Goal: Communication & Community: Answer question/provide support

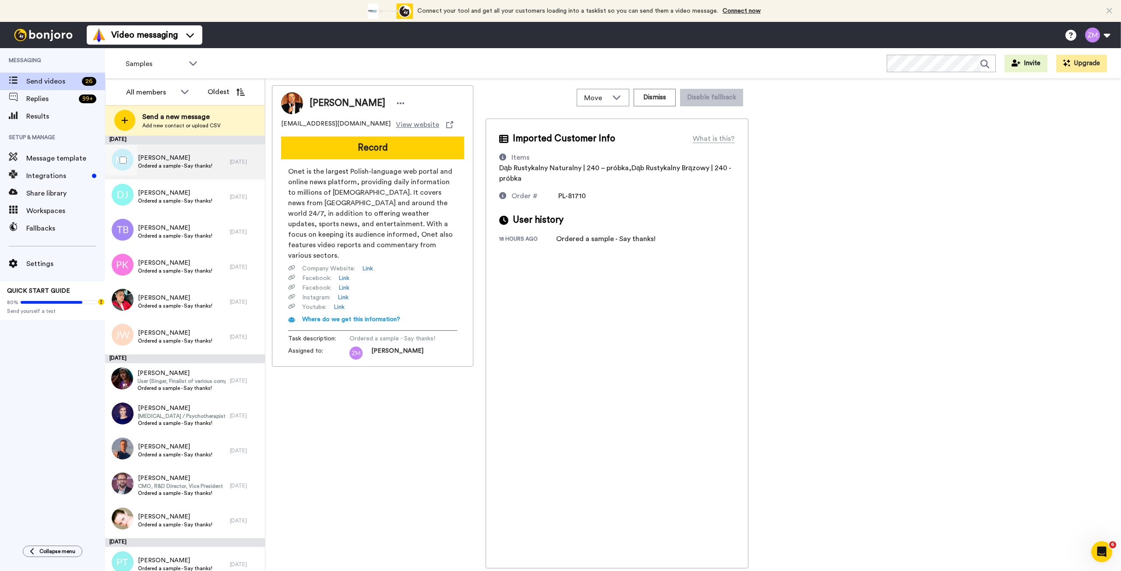
click at [201, 164] on span "Ordered a sample - Say thanks!" at bounding box center [175, 165] width 74 height 7
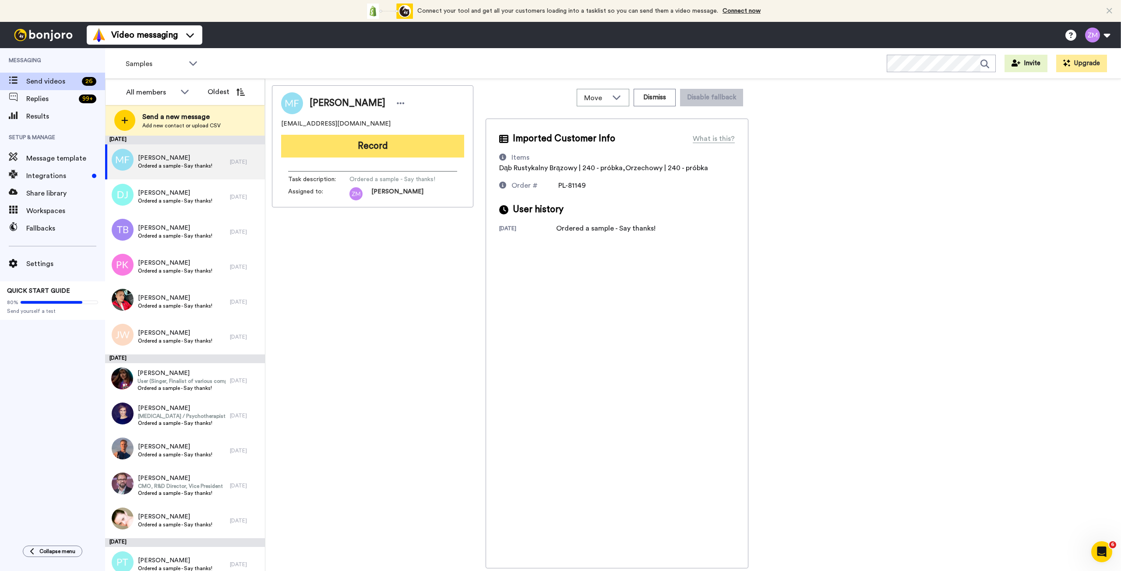
click at [378, 146] on button "Record" at bounding box center [372, 146] width 183 height 23
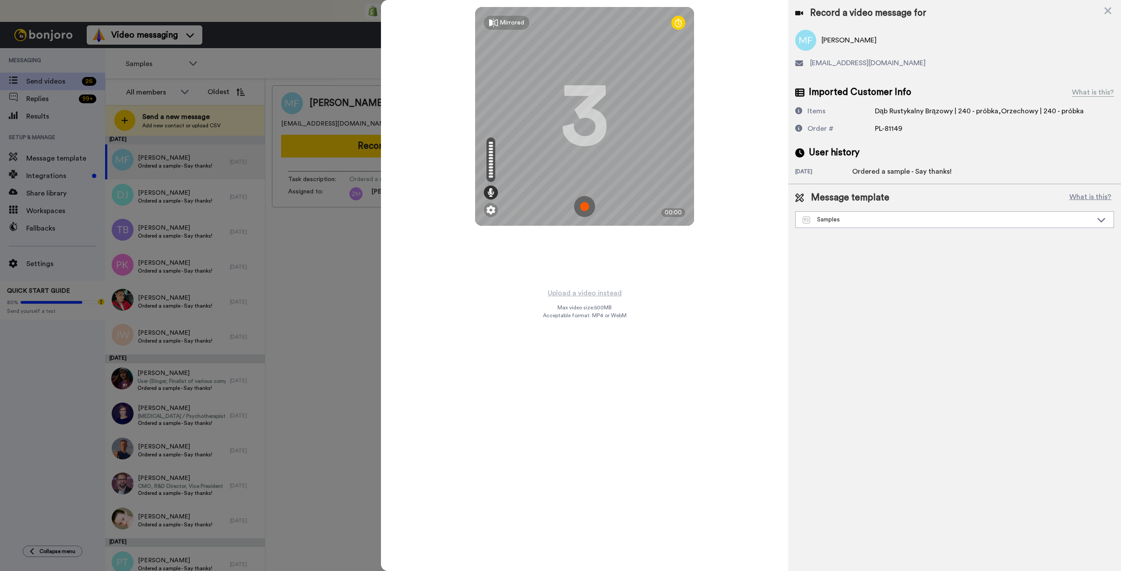
click at [584, 207] on img at bounding box center [584, 206] width 21 height 21
click at [593, 197] on img at bounding box center [584, 206] width 21 height 21
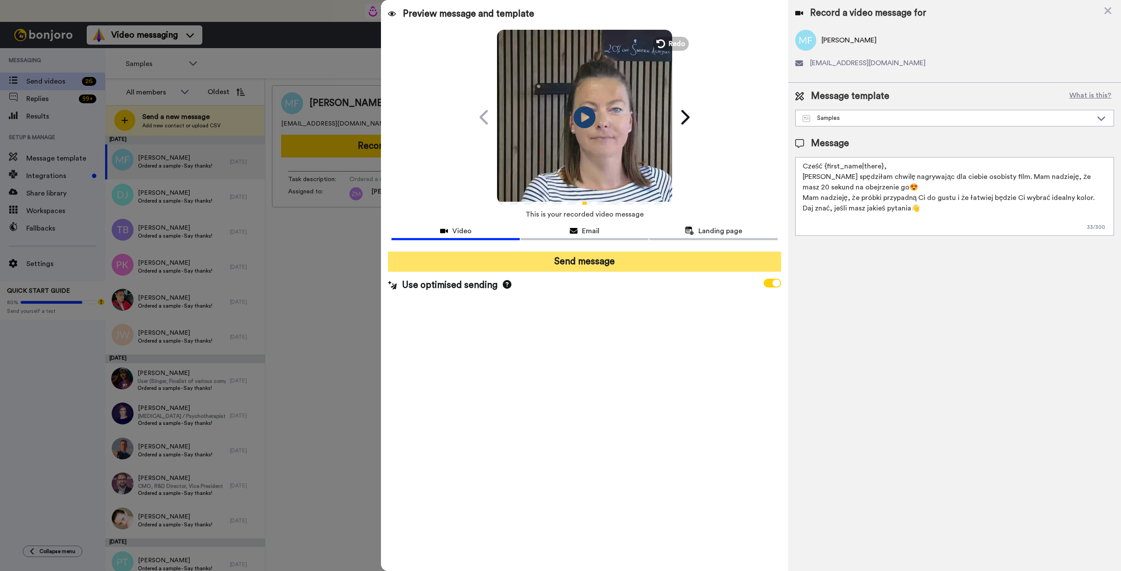
click at [605, 264] on button "Send message" at bounding box center [584, 262] width 393 height 20
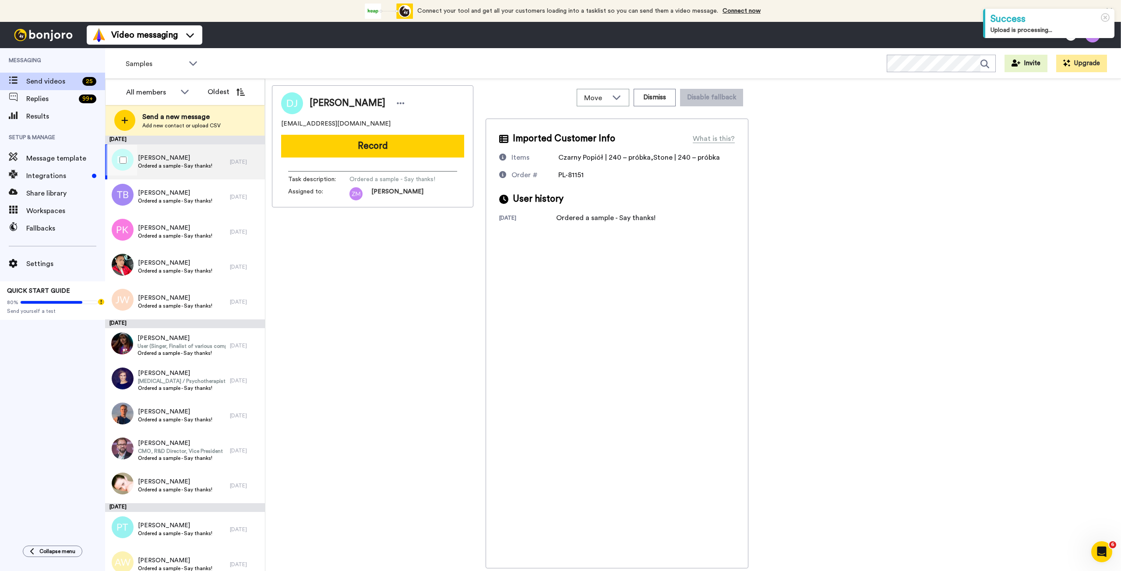
click at [195, 165] on span "Ordered a sample - Say thanks!" at bounding box center [175, 165] width 74 height 7
click at [184, 158] on span "Dagmara Jaworska" at bounding box center [175, 158] width 74 height 9
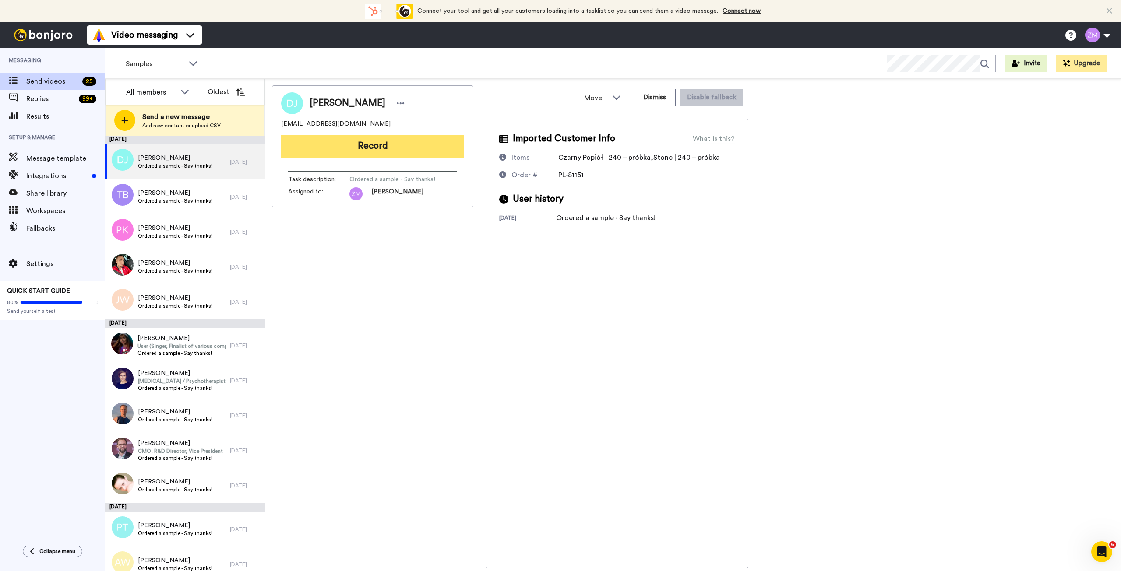
click at [415, 142] on button "Record" at bounding box center [372, 146] width 183 height 23
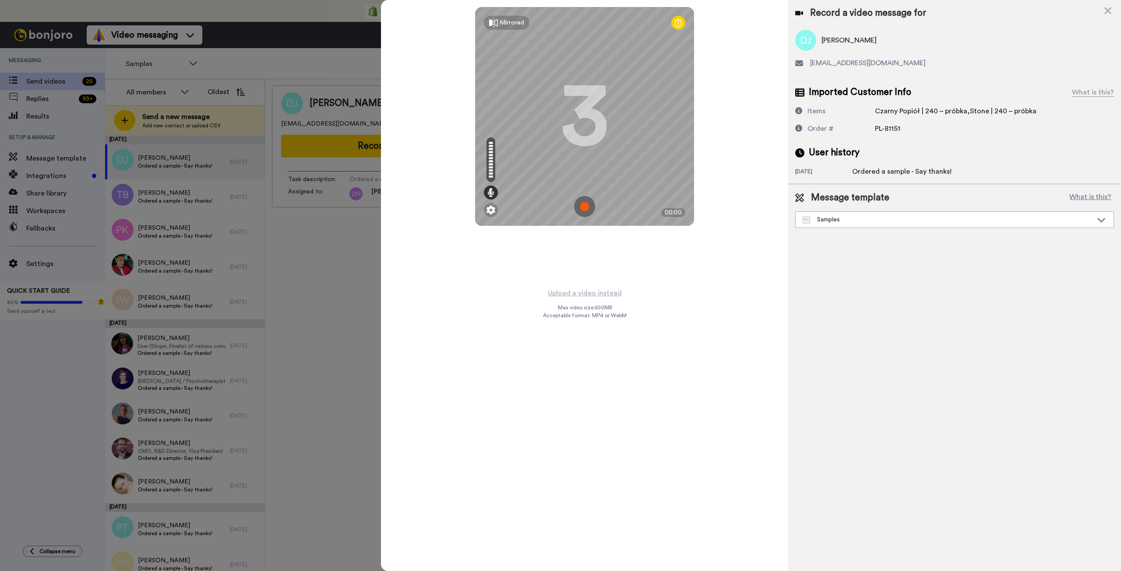
click at [585, 206] on img at bounding box center [584, 206] width 21 height 21
click at [594, 198] on img at bounding box center [584, 206] width 21 height 21
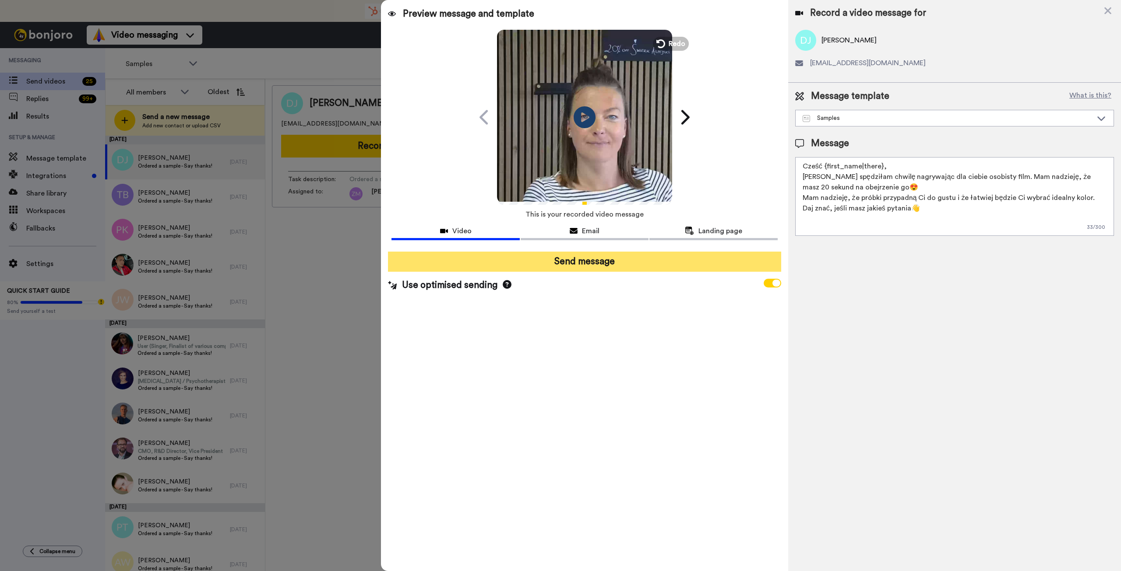
click at [606, 257] on button "Send message" at bounding box center [584, 262] width 393 height 20
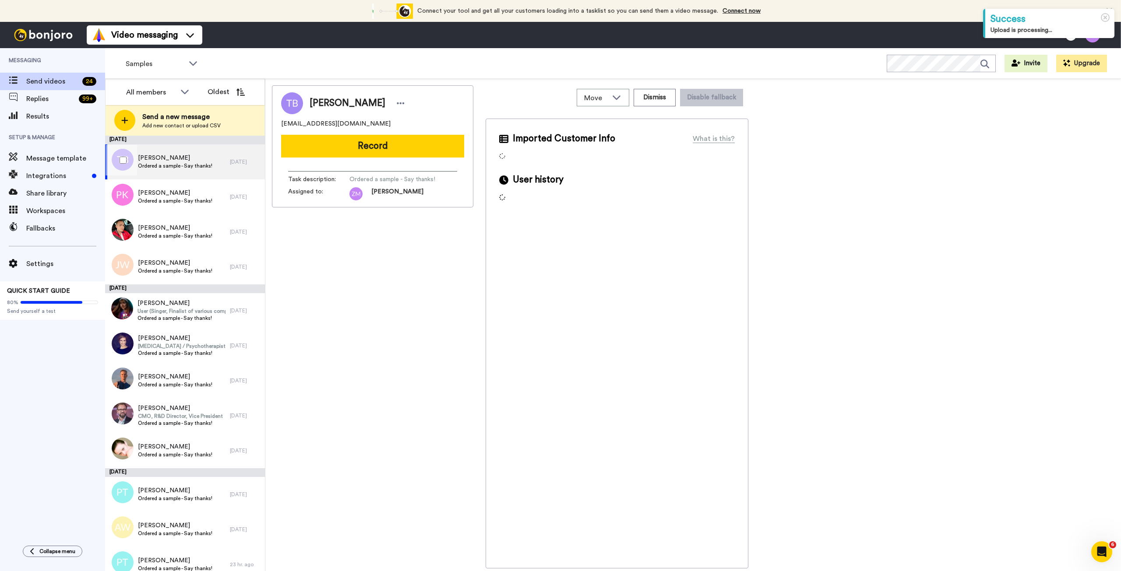
click at [177, 170] on div "Tomasz Brzeski Ordered a sample - Say thanks!" at bounding box center [175, 162] width 74 height 17
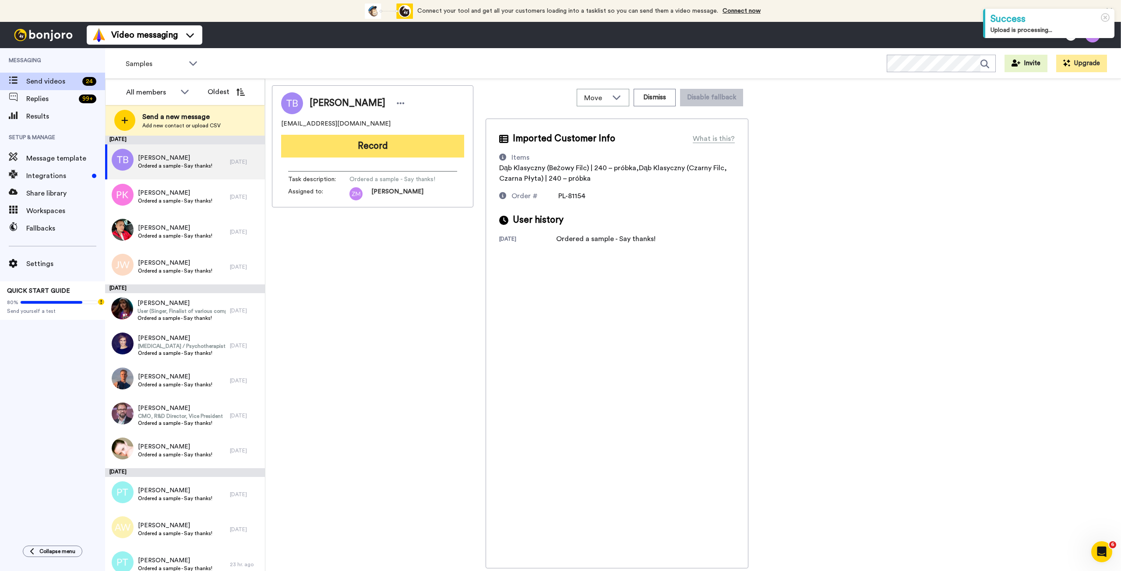
click at [391, 150] on button "Record" at bounding box center [372, 146] width 183 height 23
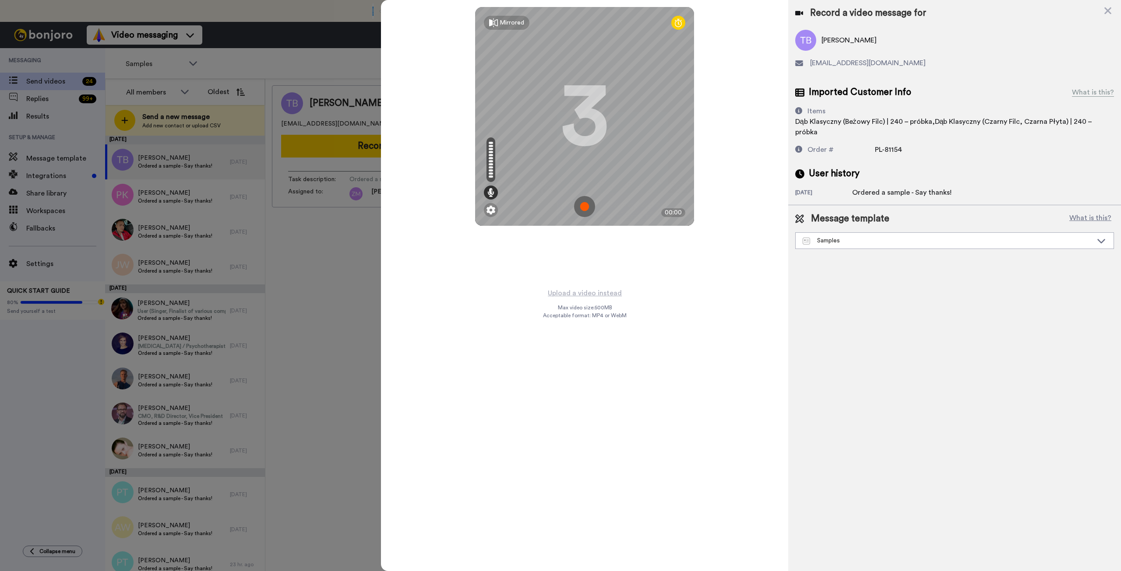
click at [587, 208] on img at bounding box center [584, 206] width 21 height 21
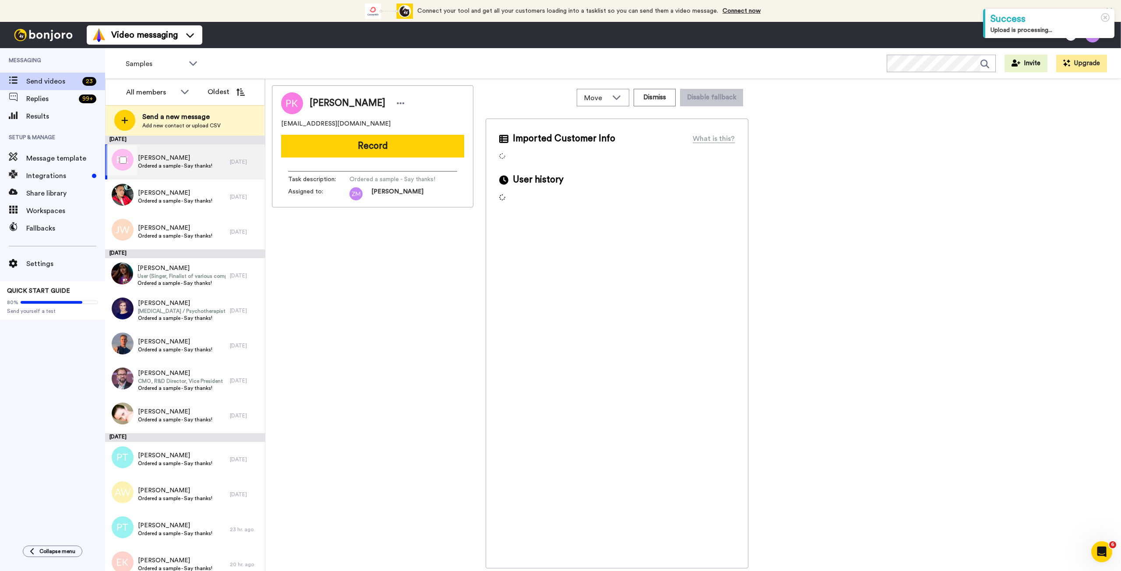
click at [197, 165] on span "Ordered a sample - Say thanks!" at bounding box center [175, 165] width 74 height 7
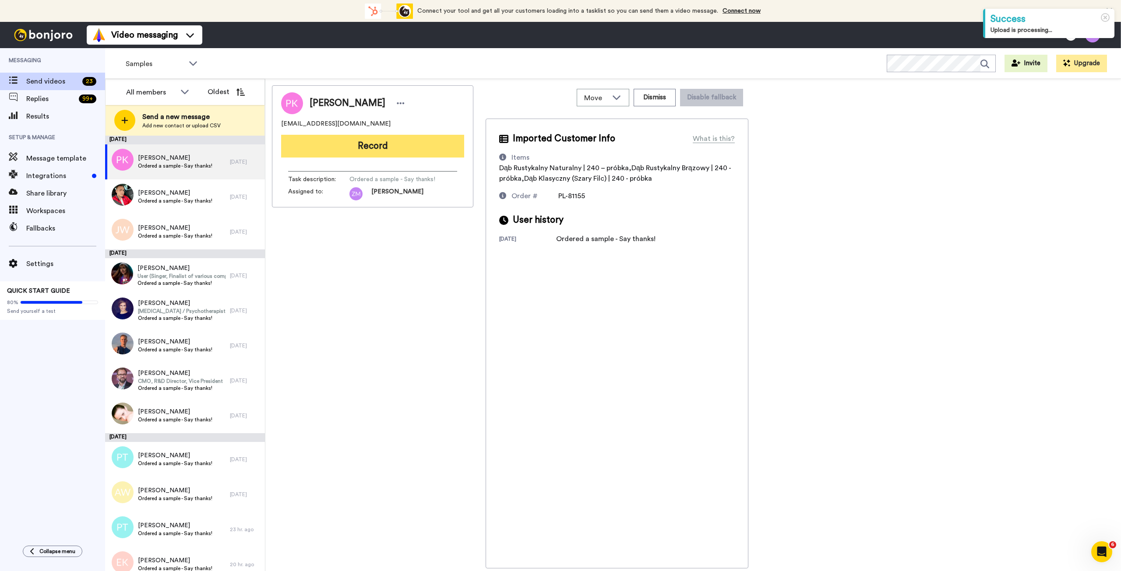
click at [382, 147] on button "Record" at bounding box center [372, 146] width 183 height 23
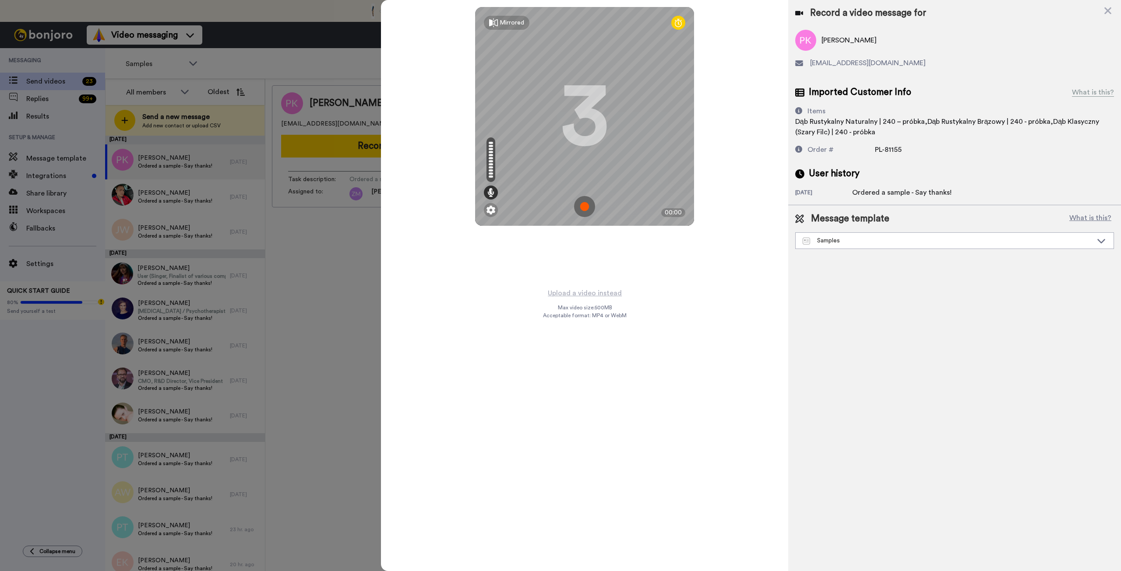
click at [586, 205] on img at bounding box center [584, 206] width 21 height 21
click at [587, 208] on img at bounding box center [584, 206] width 21 height 21
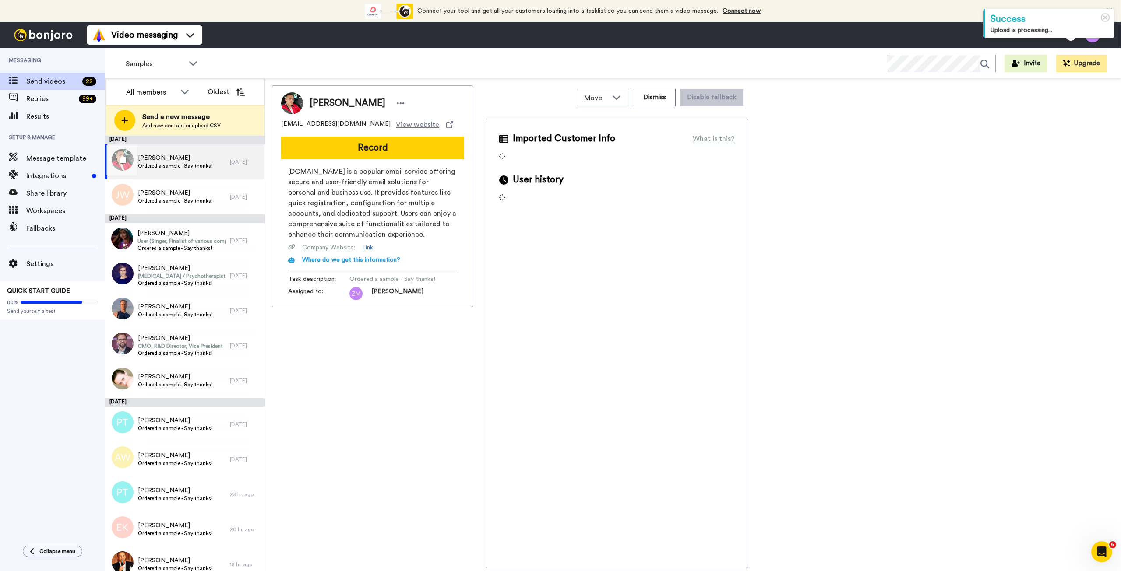
click at [176, 163] on span "Ordered a sample - Say thanks!" at bounding box center [175, 165] width 74 height 7
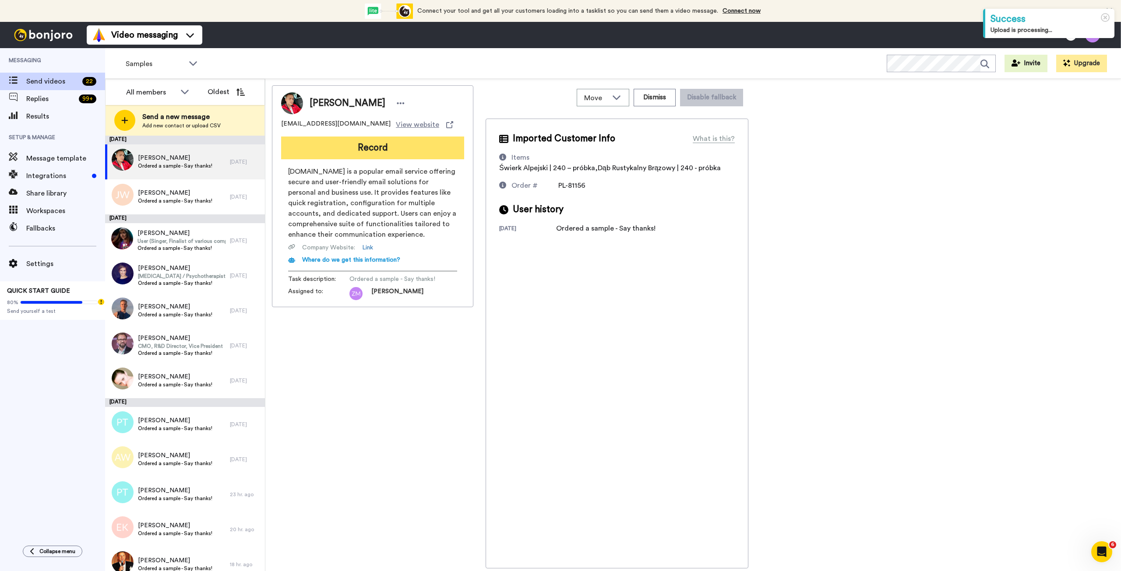
click at [354, 149] on button "Record" at bounding box center [372, 148] width 183 height 23
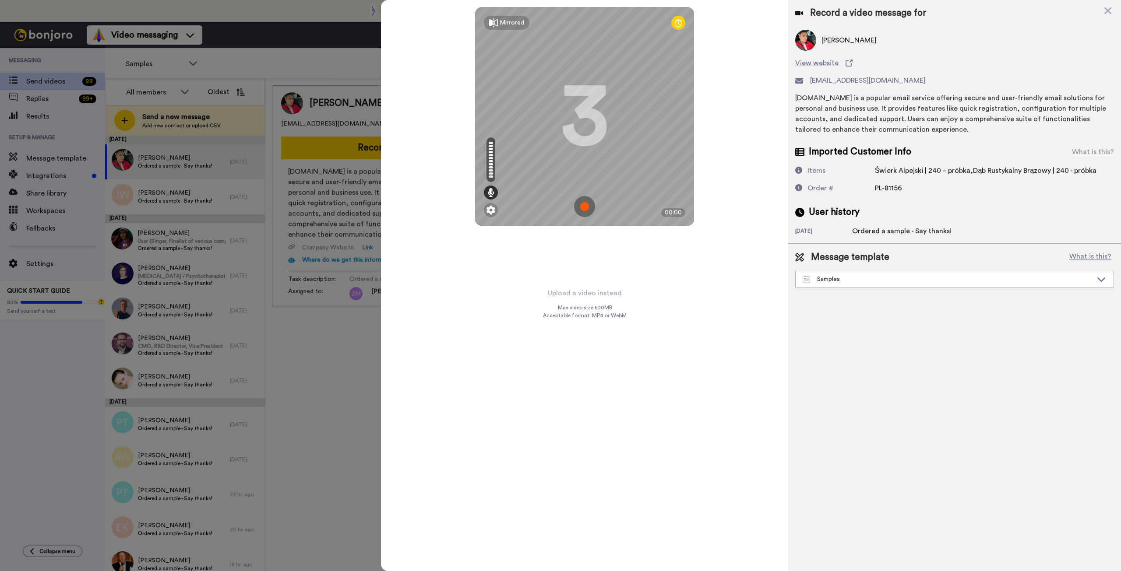
click at [586, 205] on img at bounding box center [584, 206] width 21 height 21
click at [585, 205] on img at bounding box center [584, 206] width 21 height 21
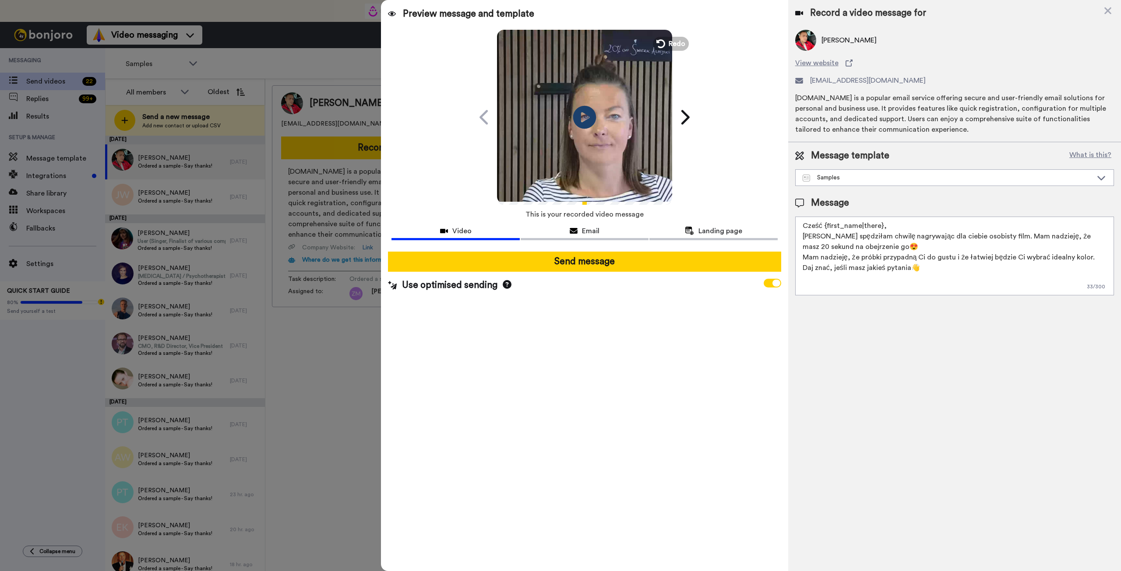
click at [580, 115] on icon at bounding box center [584, 116] width 23 height 23
click at [588, 124] on icon at bounding box center [584, 116] width 23 height 23
click at [587, 116] on icon "Play/Pause" at bounding box center [584, 117] width 23 height 42
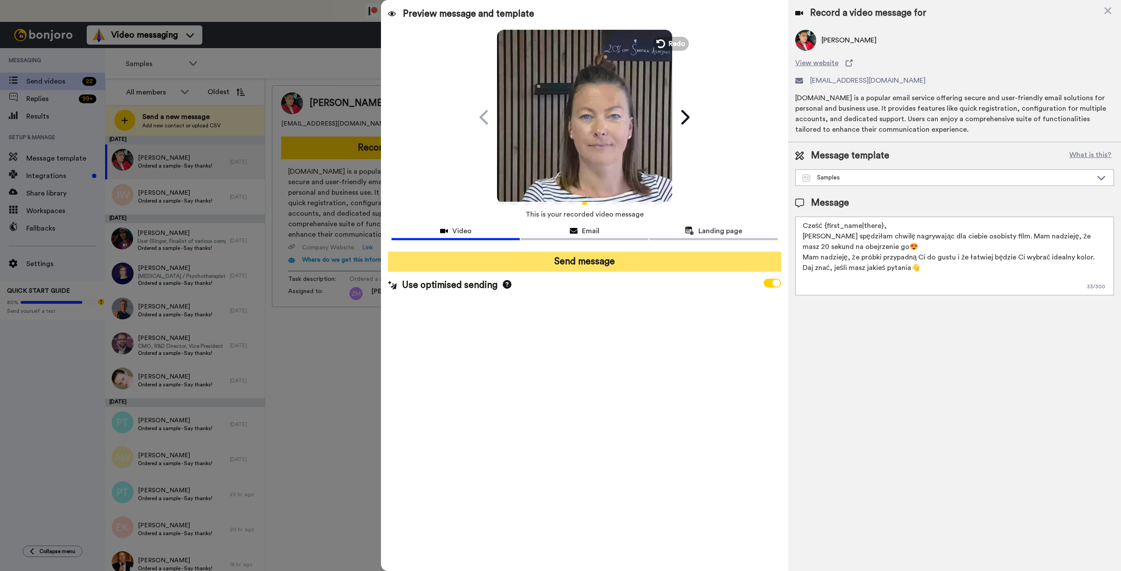
click at [614, 260] on button "Send message" at bounding box center [584, 262] width 393 height 20
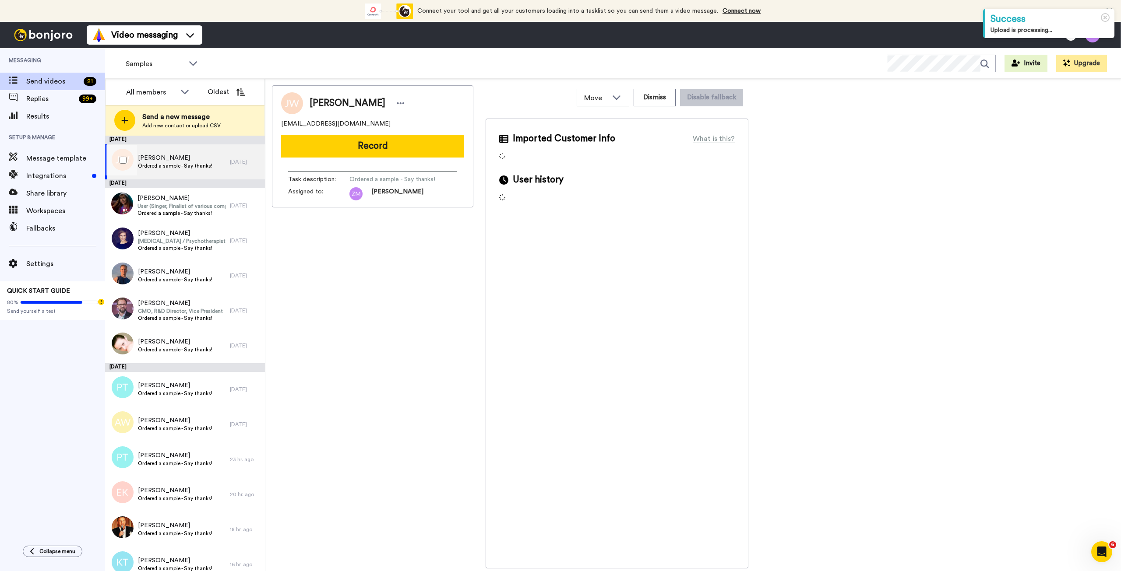
click at [193, 162] on span "Joanna Wójtowicz" at bounding box center [175, 158] width 74 height 9
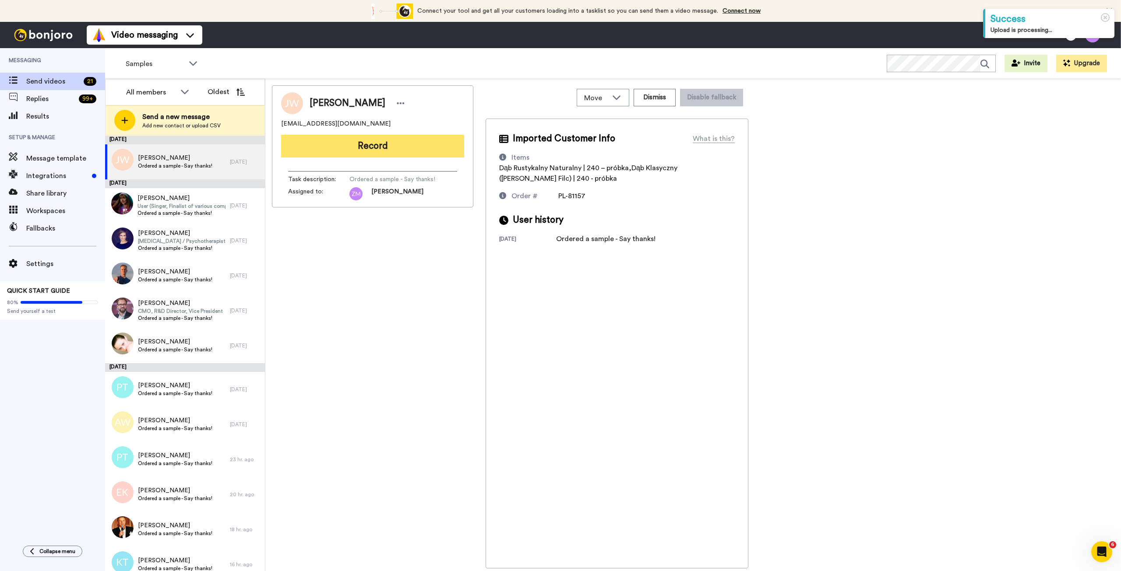
click at [380, 148] on button "Record" at bounding box center [372, 146] width 183 height 23
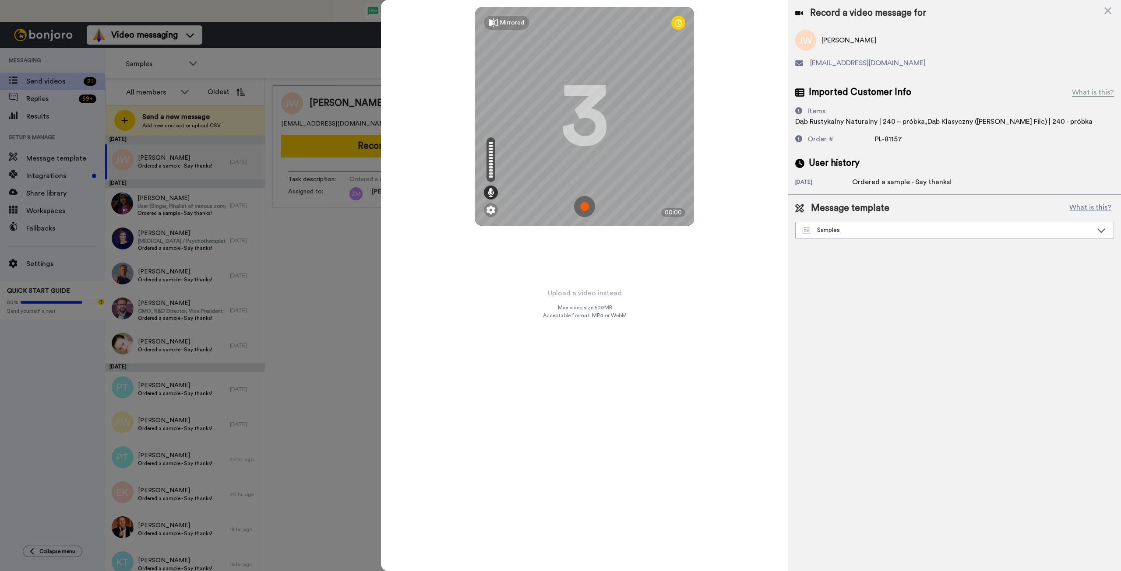
click at [586, 206] on img at bounding box center [584, 206] width 21 height 21
click at [584, 200] on img at bounding box center [584, 206] width 21 height 21
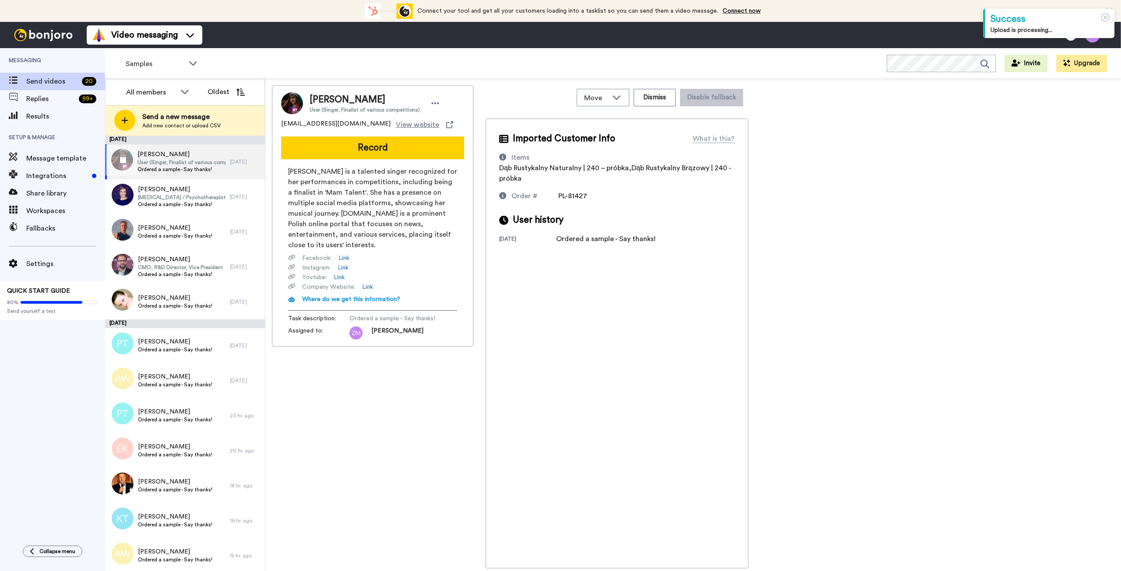
click at [191, 164] on span "User (Singer, Finalist of various competitions)" at bounding box center [181, 162] width 88 height 7
click at [351, 148] on button "Record" at bounding box center [372, 148] width 183 height 23
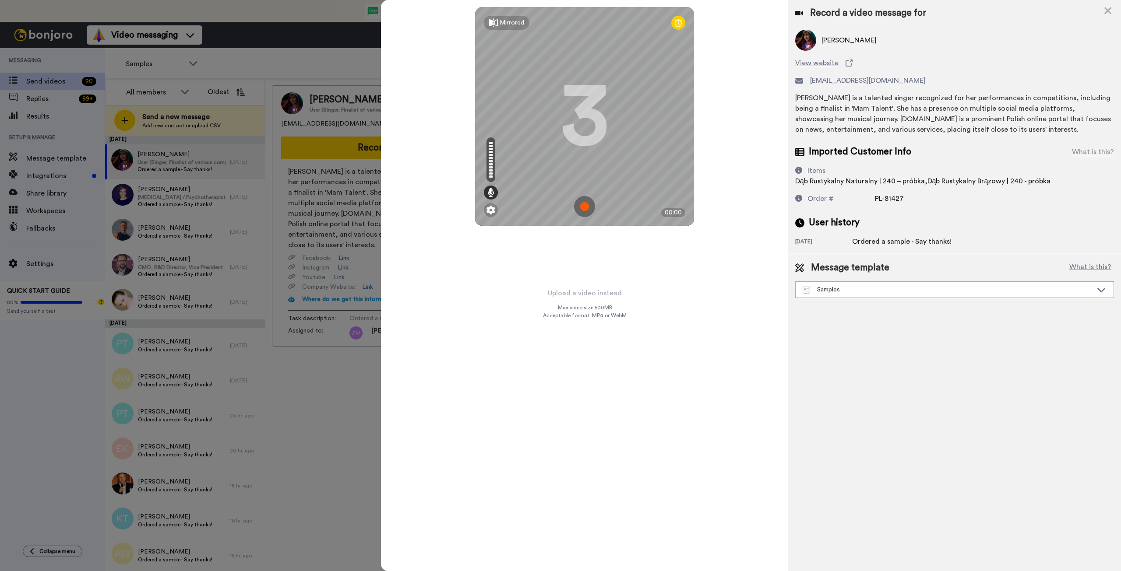
click at [585, 205] on img at bounding box center [584, 206] width 21 height 21
click at [579, 214] on img at bounding box center [584, 206] width 21 height 21
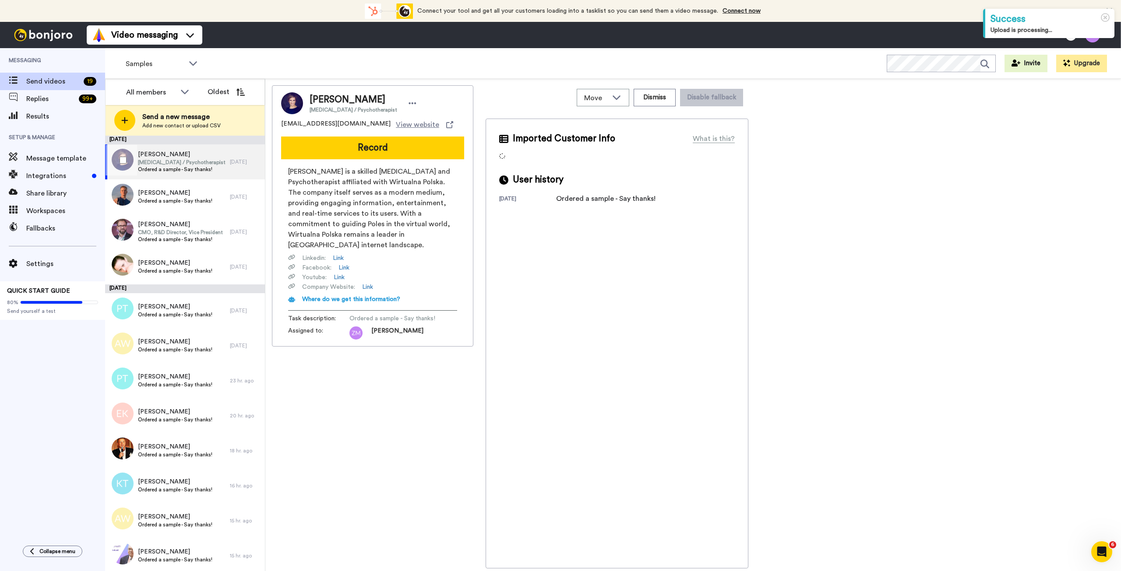
click at [159, 162] on span "[MEDICAL_DATA] / Psychotherapist" at bounding box center [182, 162] width 88 height 7
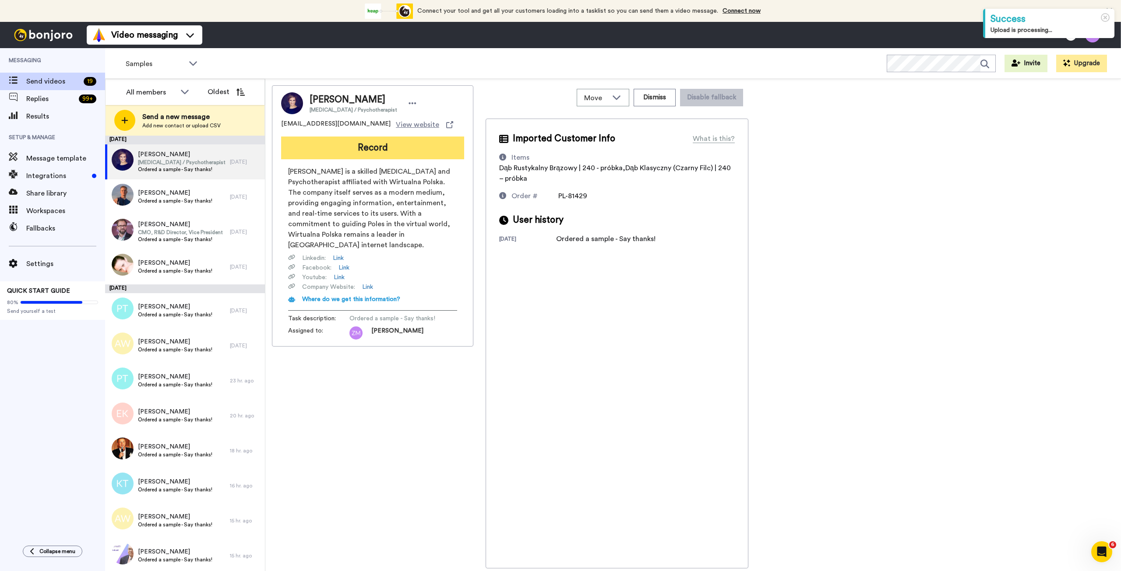
click at [384, 152] on button "Record" at bounding box center [372, 148] width 183 height 23
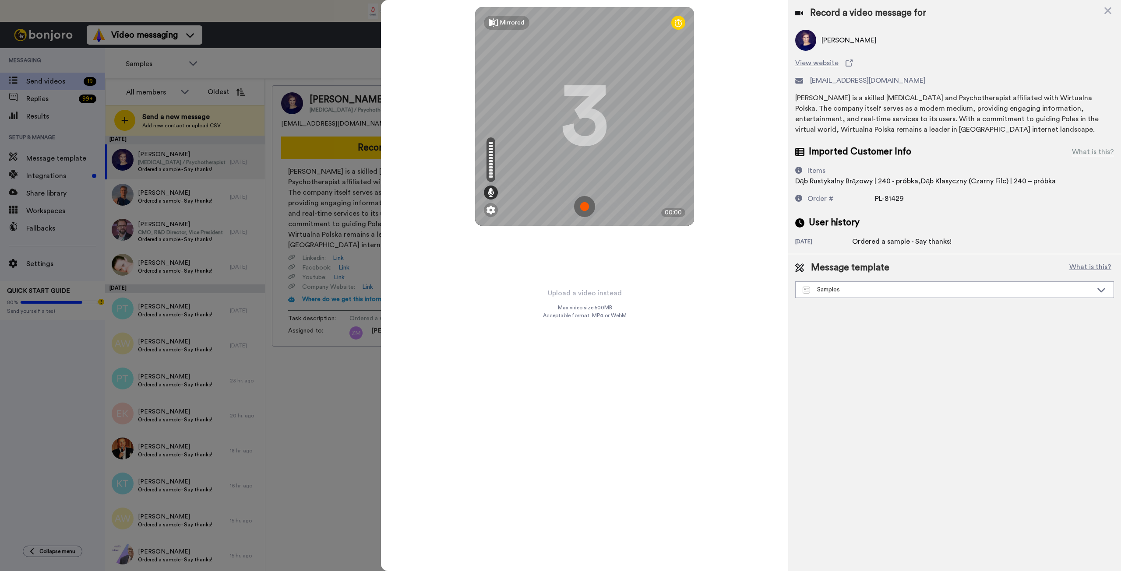
click at [583, 204] on img at bounding box center [584, 206] width 21 height 21
click at [582, 207] on img at bounding box center [584, 206] width 21 height 21
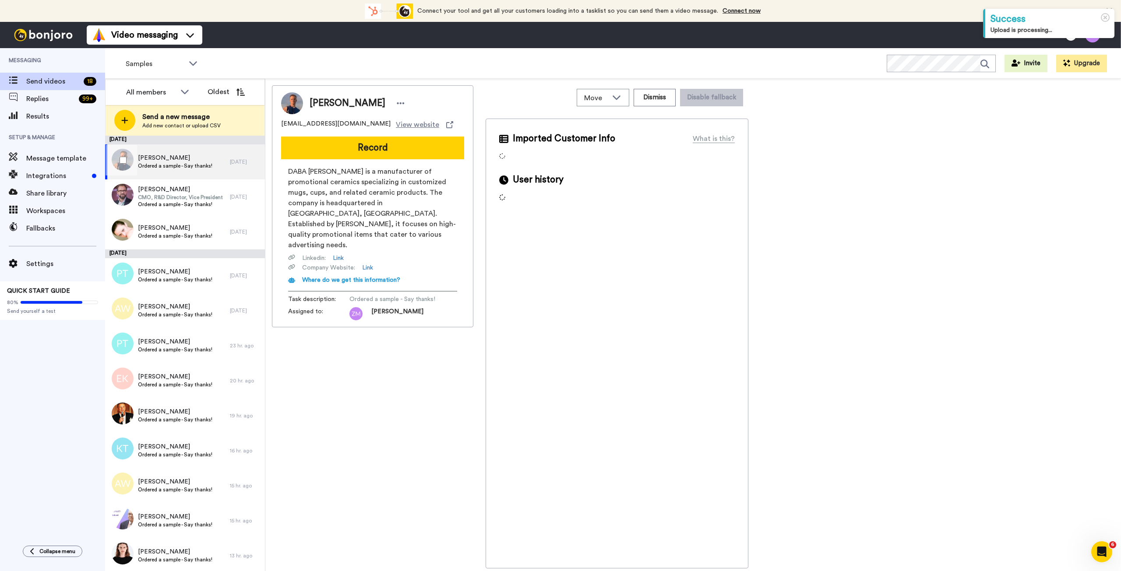
click at [172, 165] on span "Ordered a sample - Say thanks!" at bounding box center [175, 165] width 74 height 7
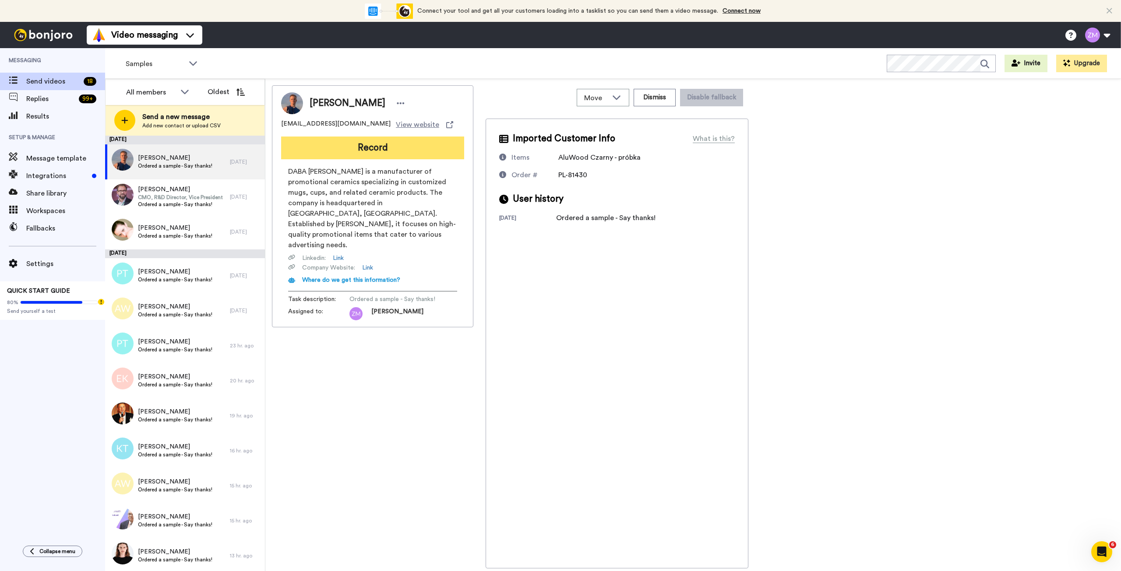
click at [373, 151] on button "Record" at bounding box center [372, 148] width 183 height 23
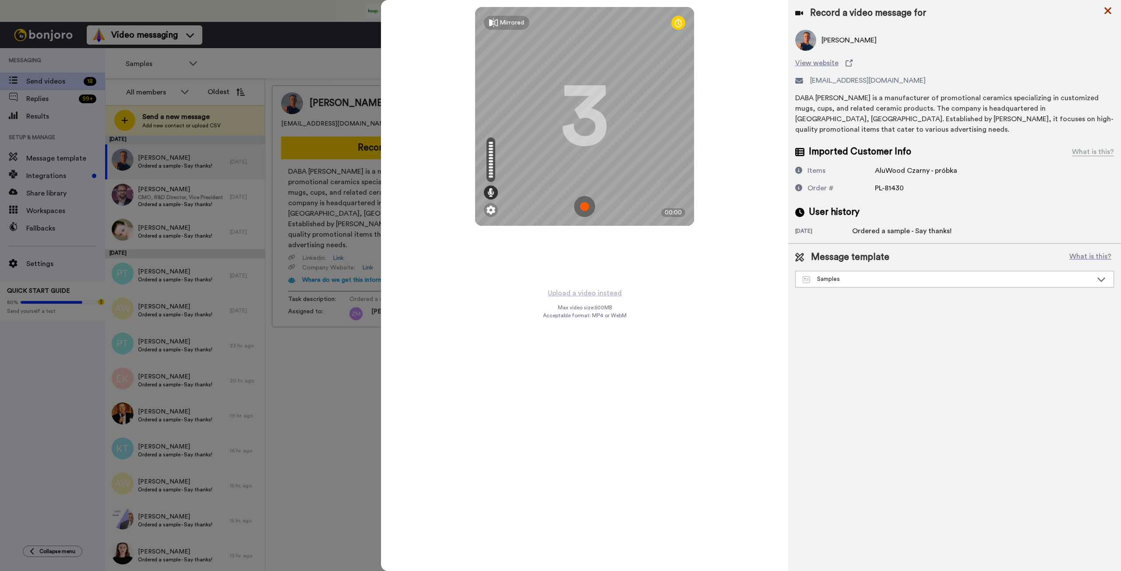
click at [1108, 13] on icon at bounding box center [1107, 10] width 9 height 11
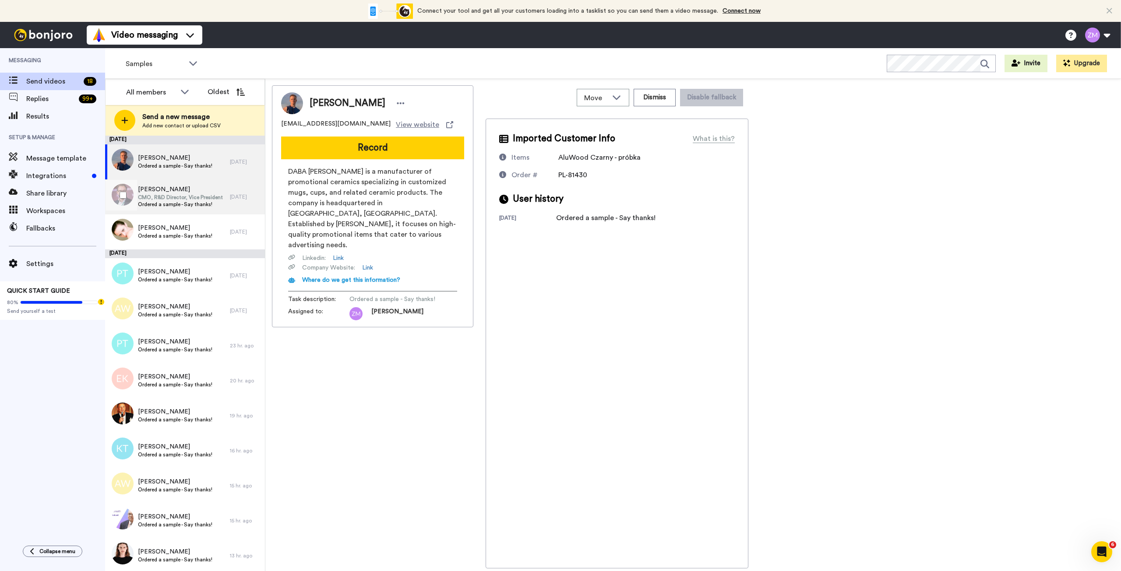
click at [170, 195] on span "CMO, R&D Director, Vice President" at bounding box center [180, 197] width 85 height 7
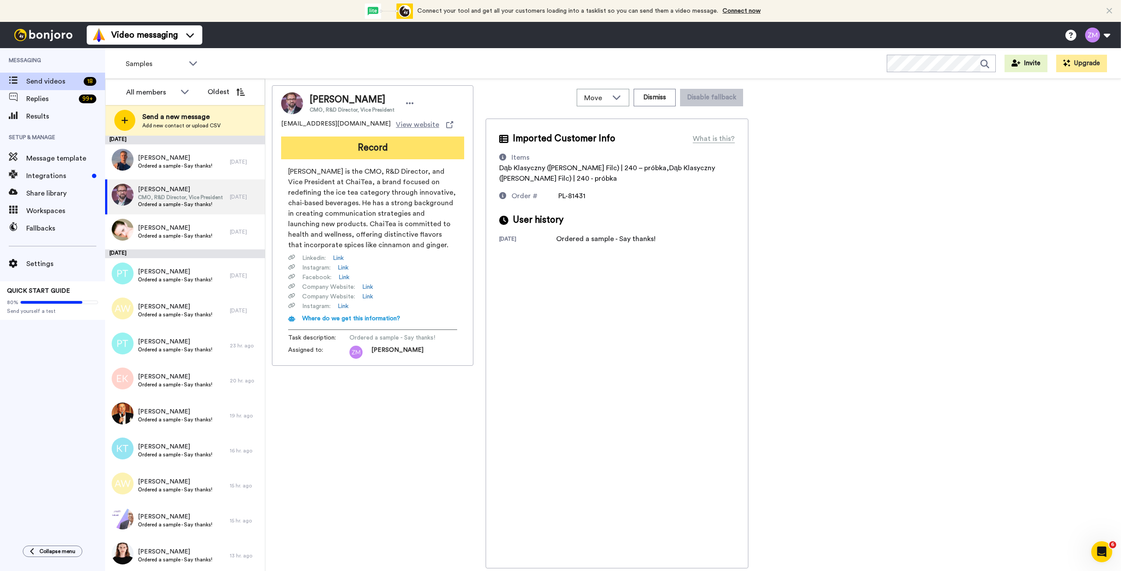
click at [395, 149] on button "Record" at bounding box center [372, 148] width 183 height 23
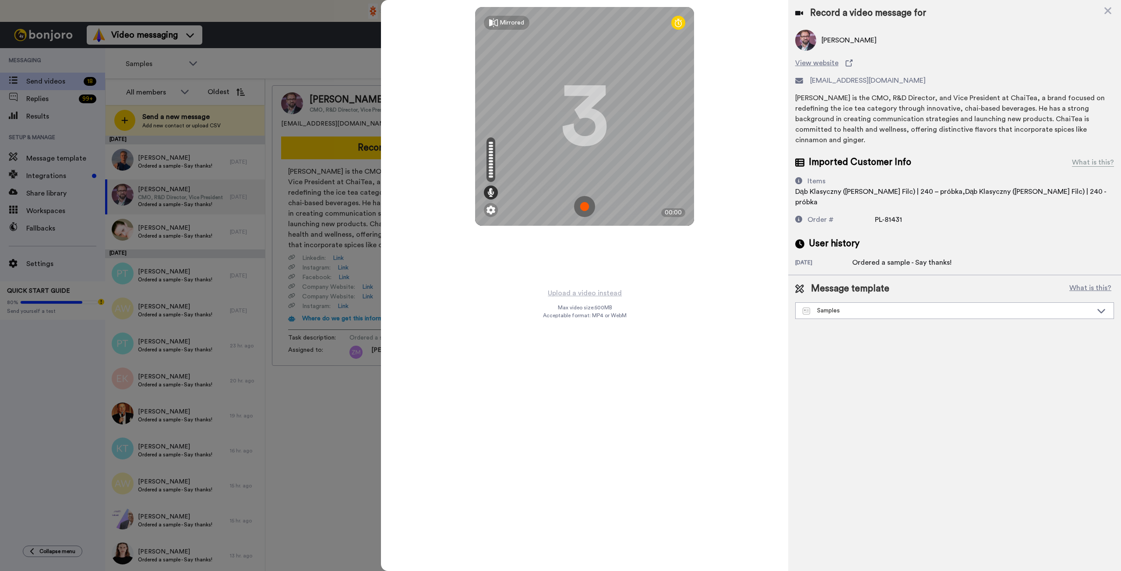
click at [586, 207] on img at bounding box center [584, 206] width 21 height 21
click at [585, 210] on img at bounding box center [584, 206] width 21 height 21
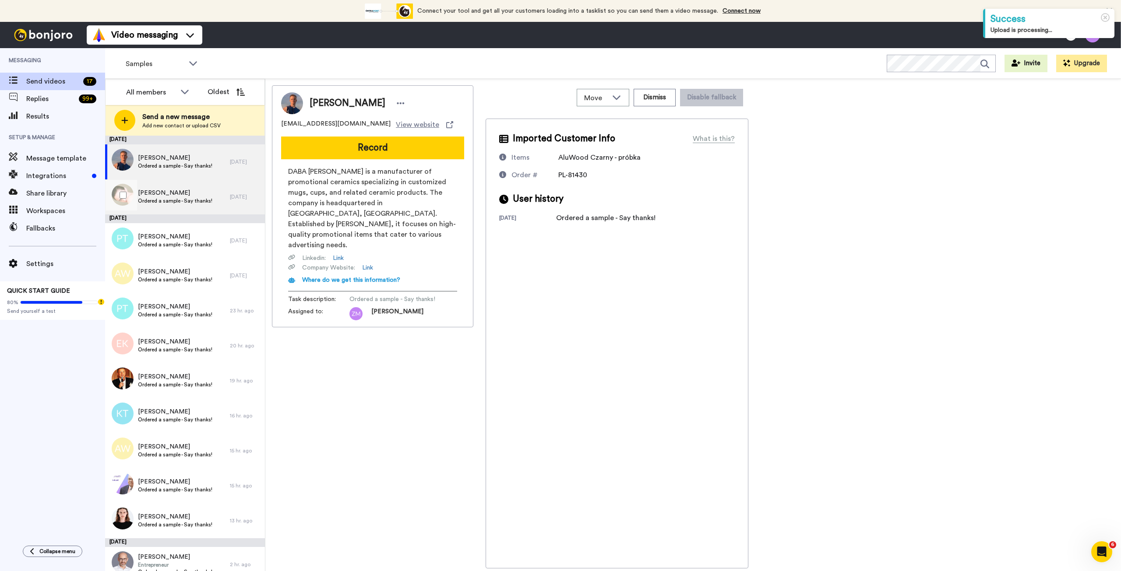
click at [190, 193] on span "[PERSON_NAME]" at bounding box center [175, 193] width 74 height 9
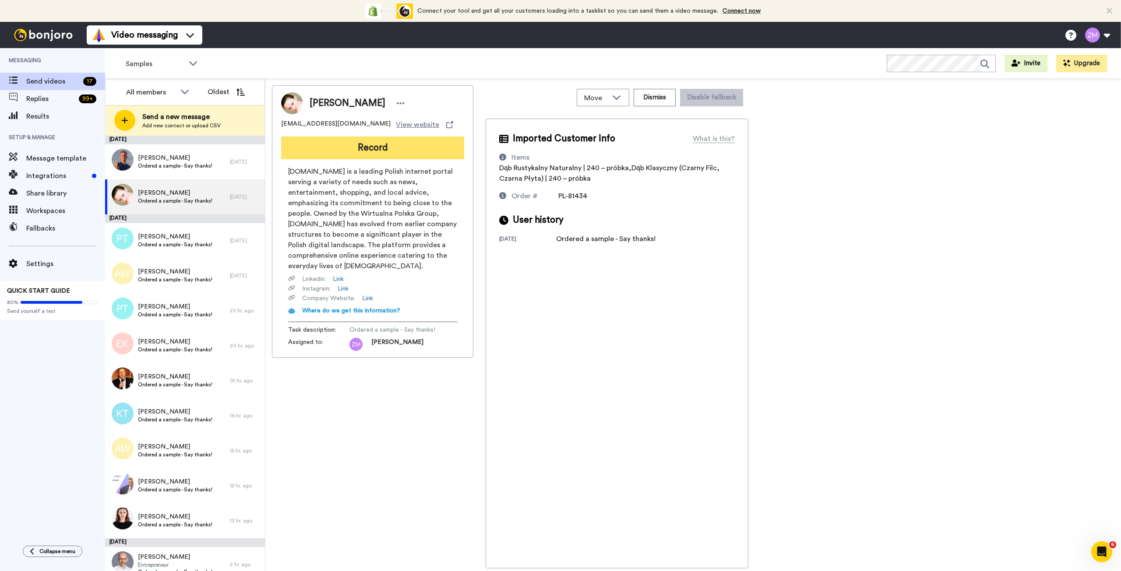
click at [410, 145] on button "Record" at bounding box center [372, 148] width 183 height 23
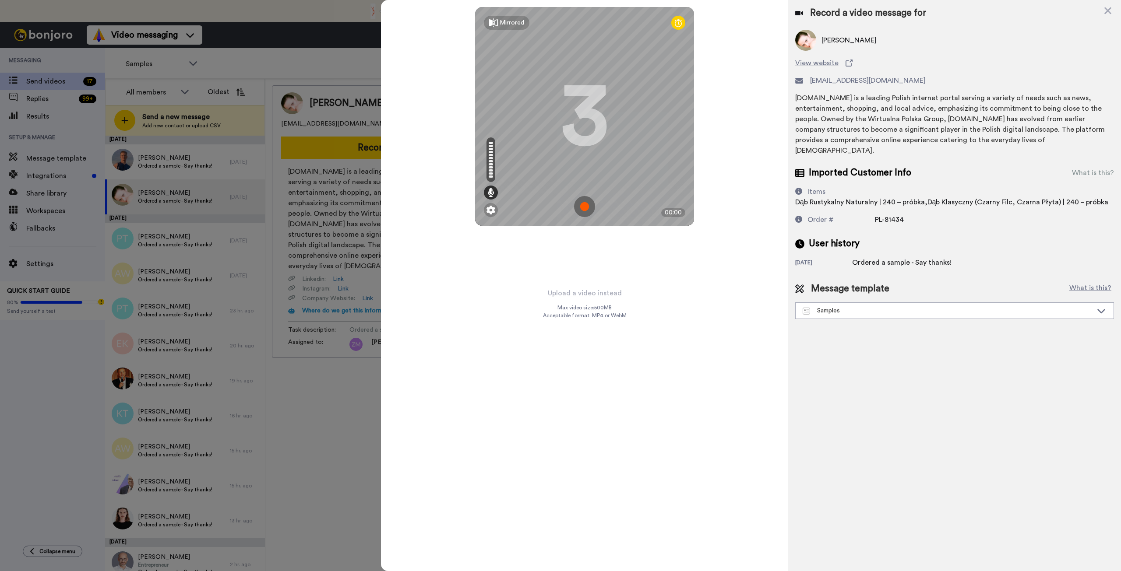
click at [582, 207] on img at bounding box center [584, 206] width 21 height 21
click at [585, 201] on img at bounding box center [584, 206] width 21 height 21
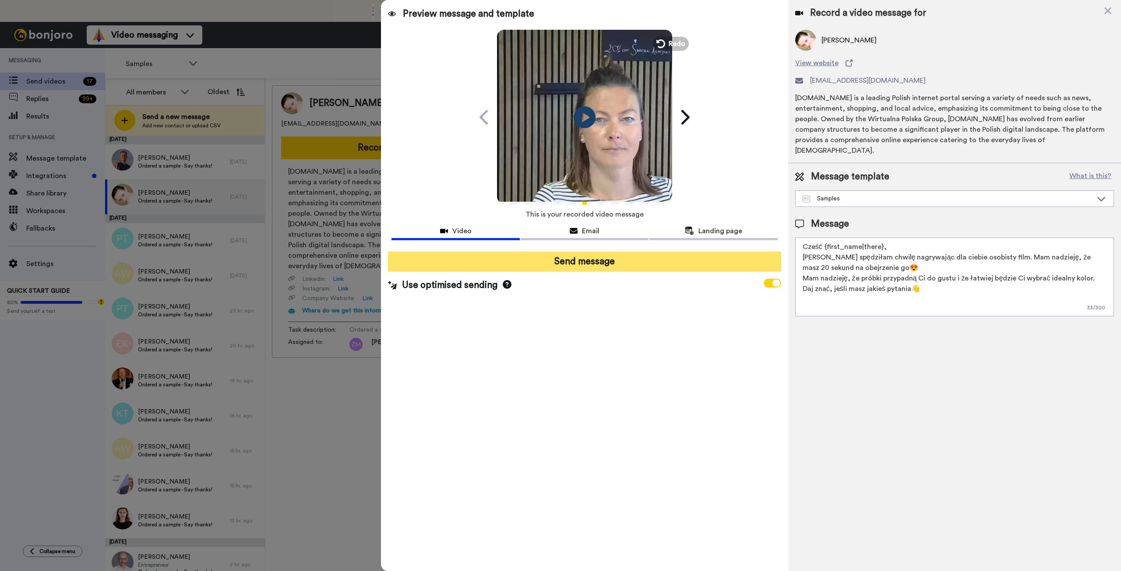
click at [599, 268] on button "Send message" at bounding box center [584, 262] width 393 height 20
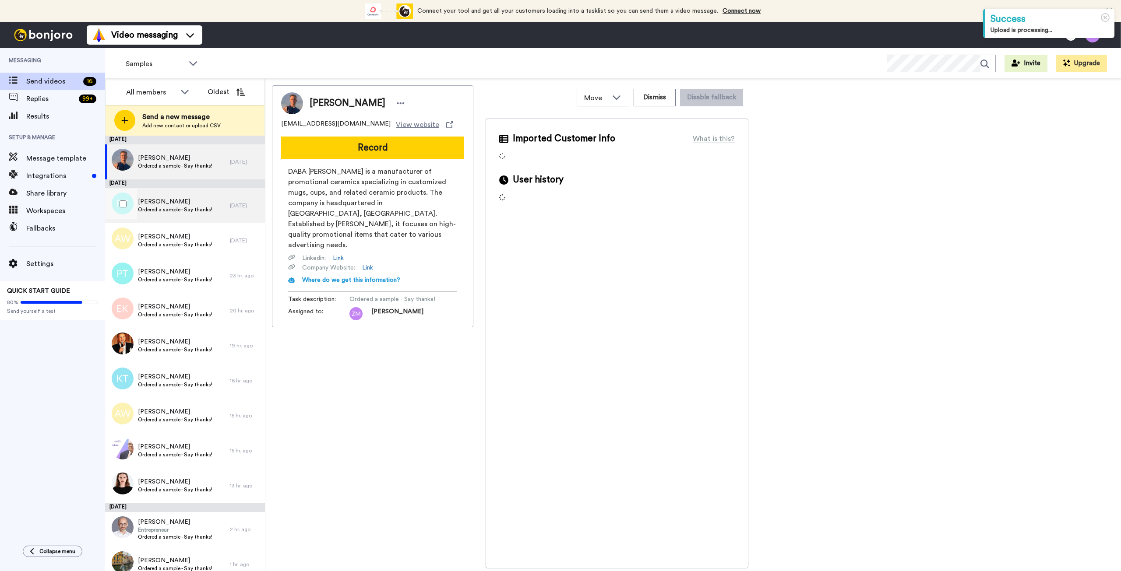
click at [200, 206] on span "Ordered a sample - Say thanks!" at bounding box center [175, 209] width 74 height 7
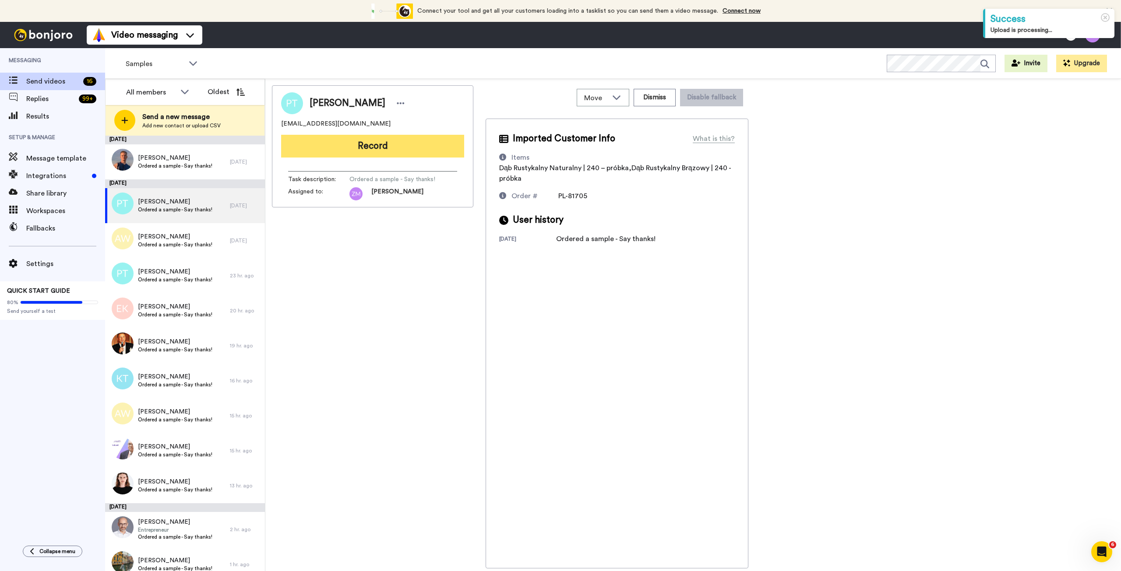
click at [380, 151] on button "Record" at bounding box center [372, 146] width 183 height 23
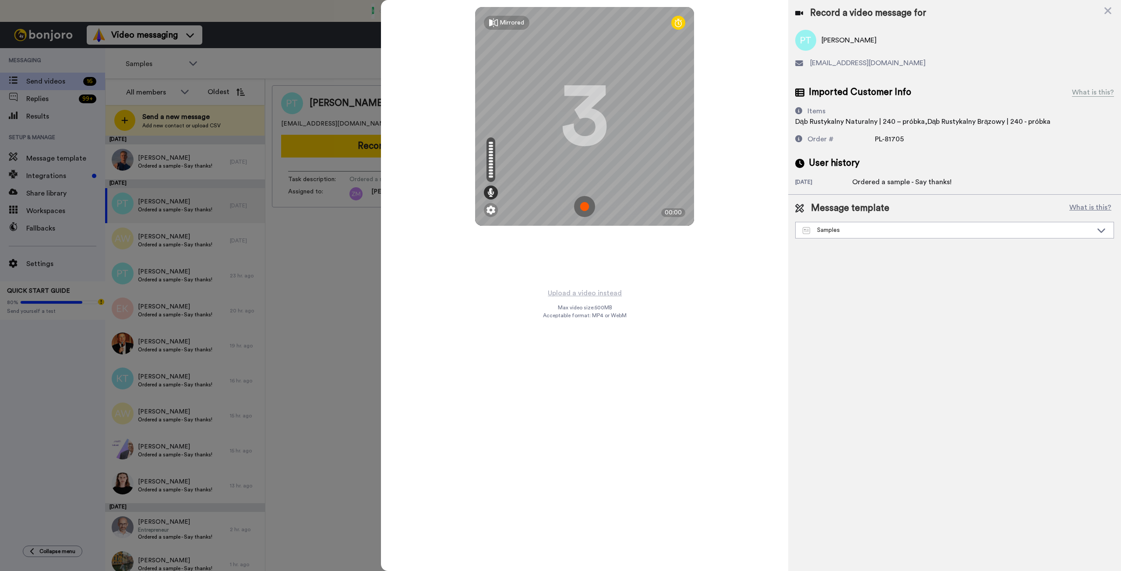
click at [584, 207] on img at bounding box center [584, 206] width 21 height 21
click at [589, 204] on img at bounding box center [584, 206] width 21 height 21
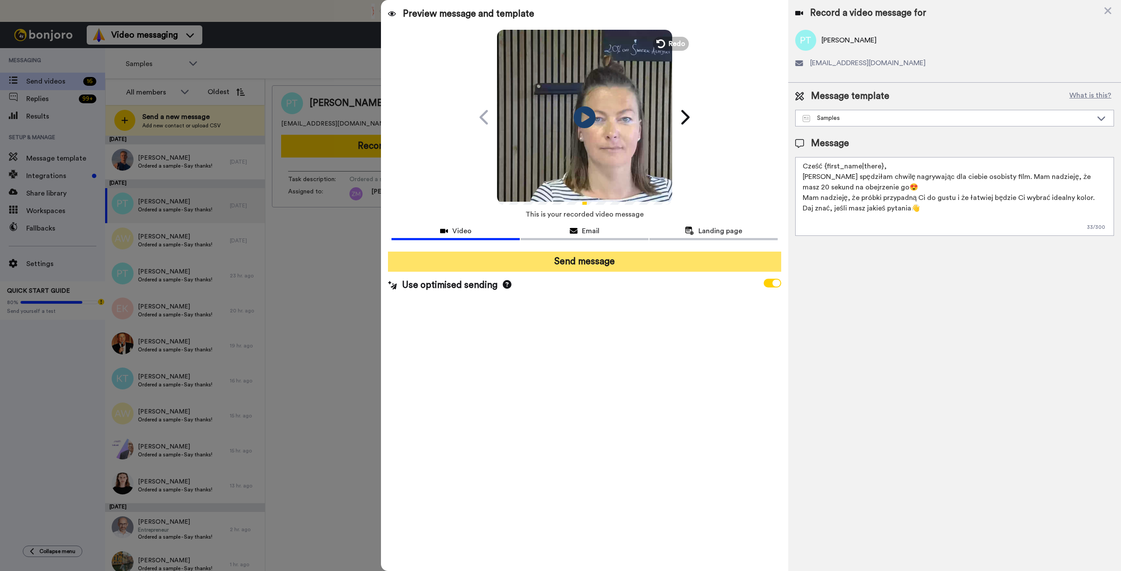
click at [601, 267] on button "Send message" at bounding box center [584, 262] width 393 height 20
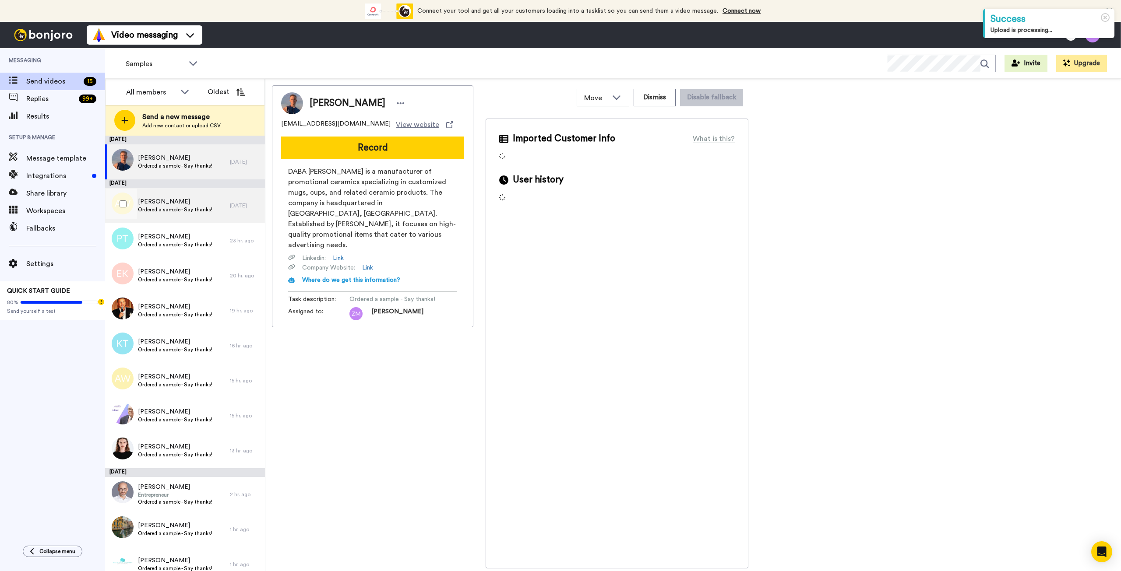
click at [184, 203] on span "[PERSON_NAME]" at bounding box center [175, 201] width 74 height 9
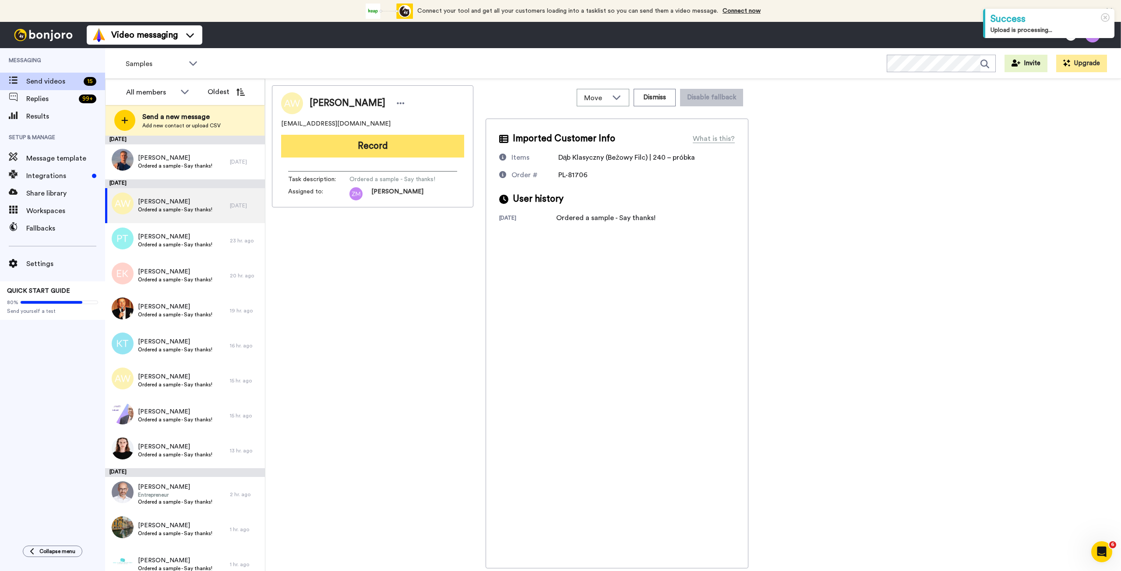
click at [381, 151] on button "Record" at bounding box center [372, 146] width 183 height 23
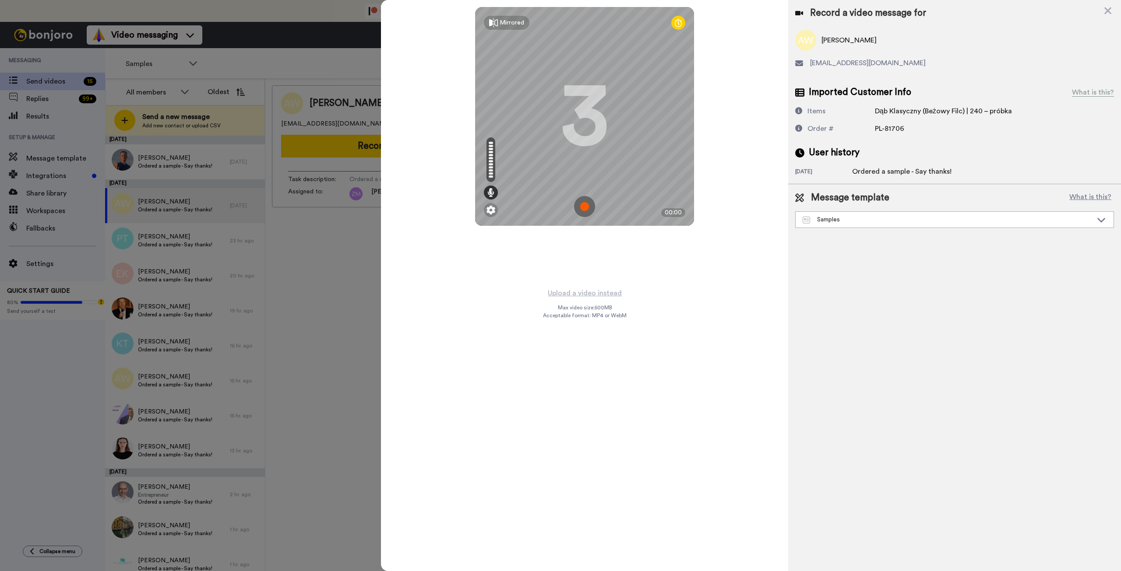
click at [581, 204] on img at bounding box center [584, 206] width 21 height 21
click at [588, 208] on img at bounding box center [584, 206] width 21 height 21
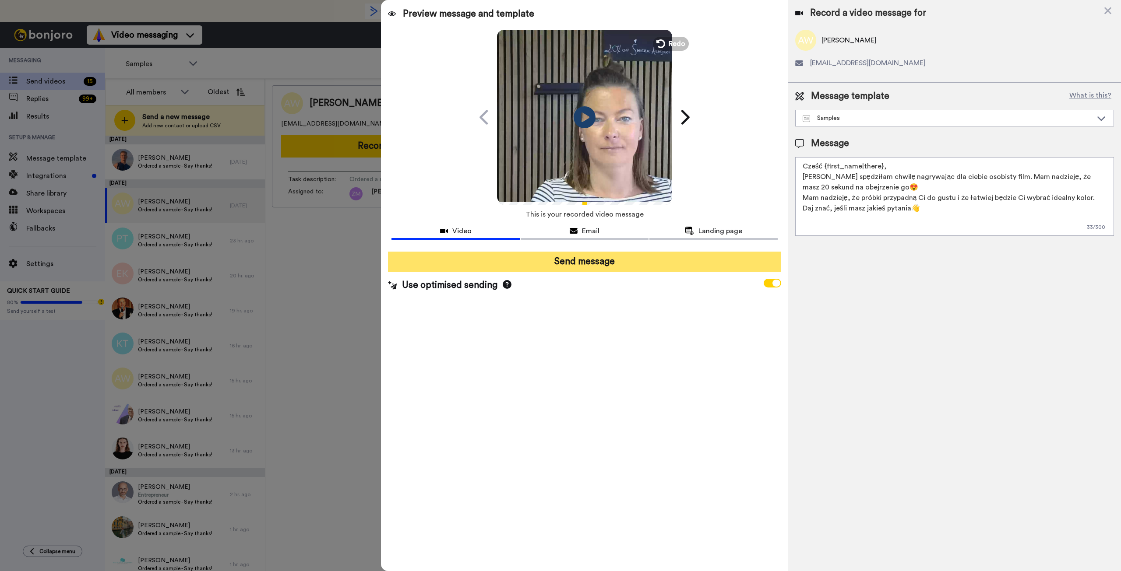
click at [647, 263] on button "Send message" at bounding box center [584, 262] width 393 height 20
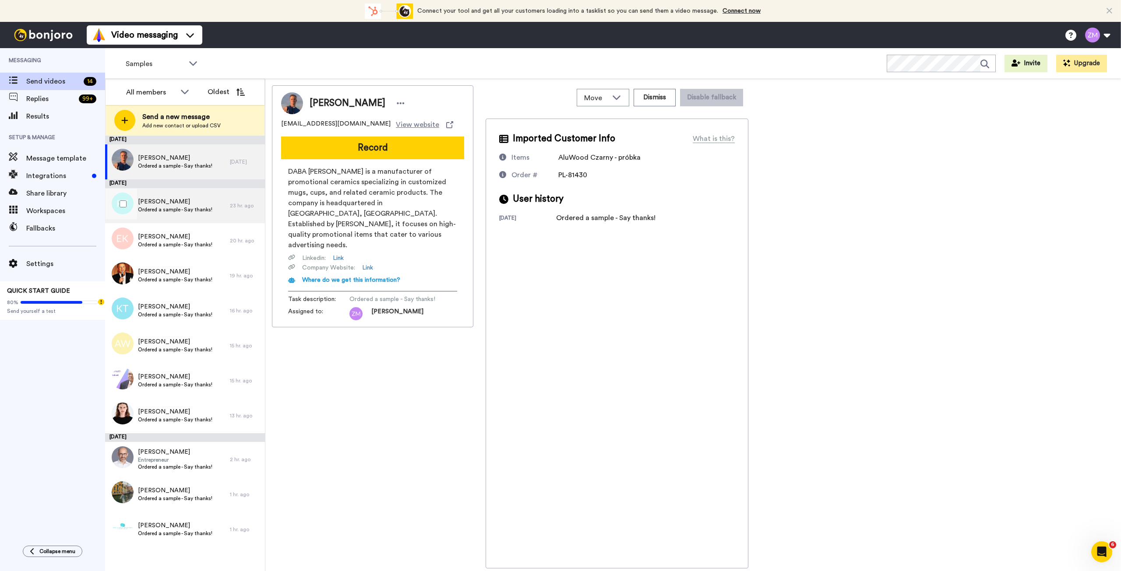
drag, startPoint x: 190, startPoint y: 209, endPoint x: 211, endPoint y: 210, distance: 20.6
click at [190, 209] on span "Ordered a sample - Say thanks!" at bounding box center [175, 209] width 74 height 7
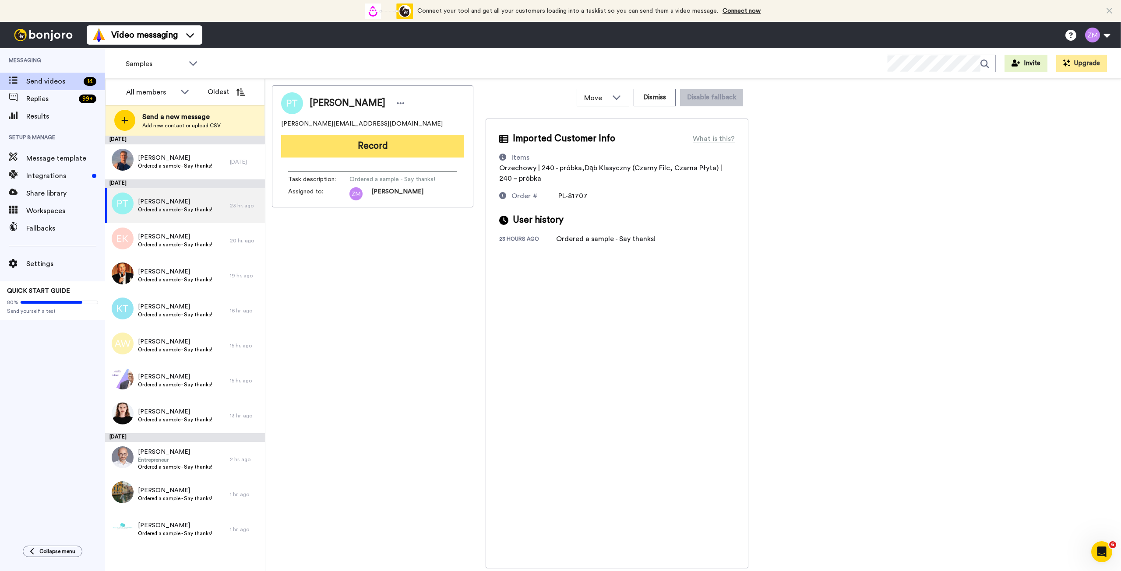
click at [388, 148] on button "Record" at bounding box center [372, 146] width 183 height 23
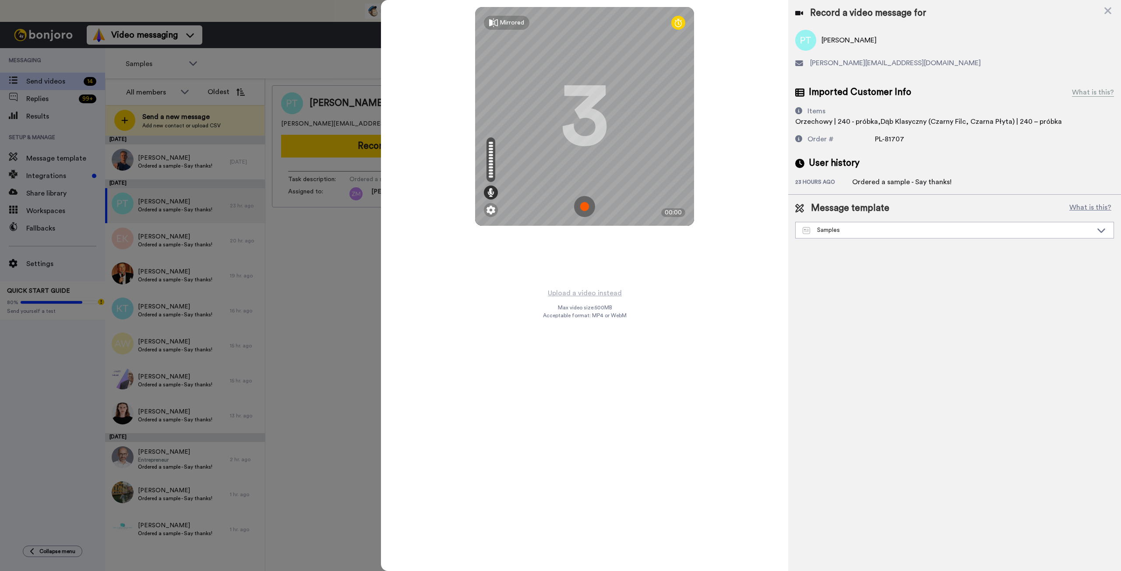
click at [583, 205] on img at bounding box center [584, 206] width 21 height 21
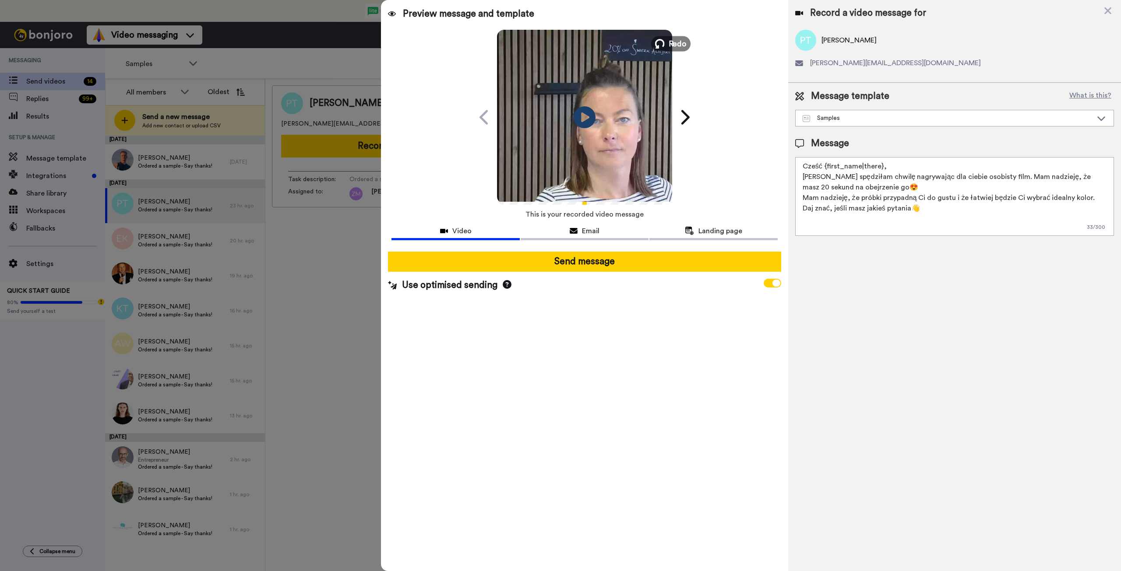
click at [679, 42] on span "Redo" at bounding box center [677, 43] width 18 height 11
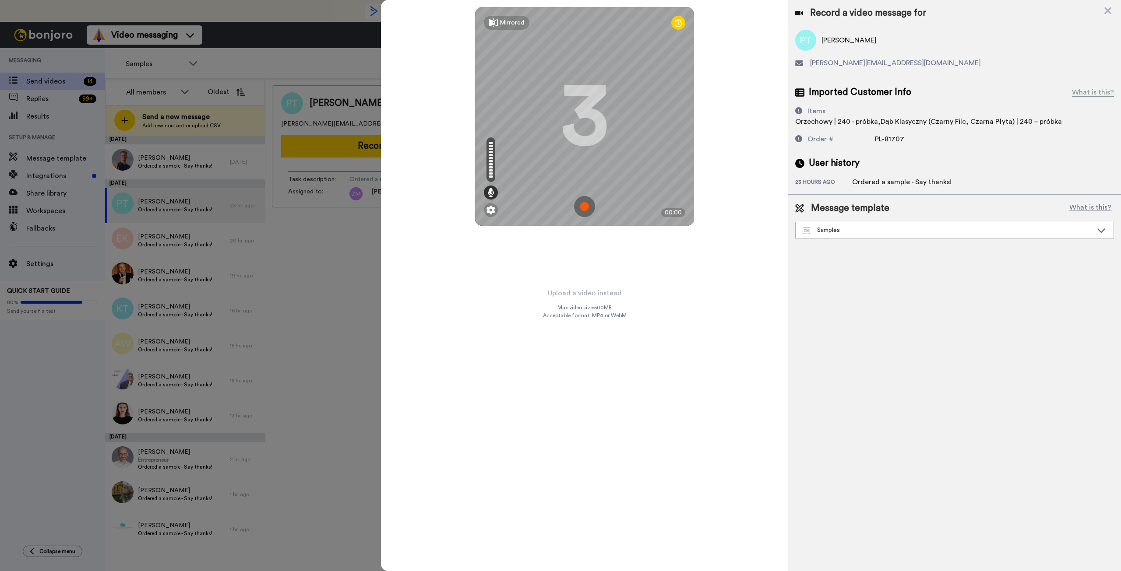
click at [586, 206] on img at bounding box center [584, 206] width 21 height 21
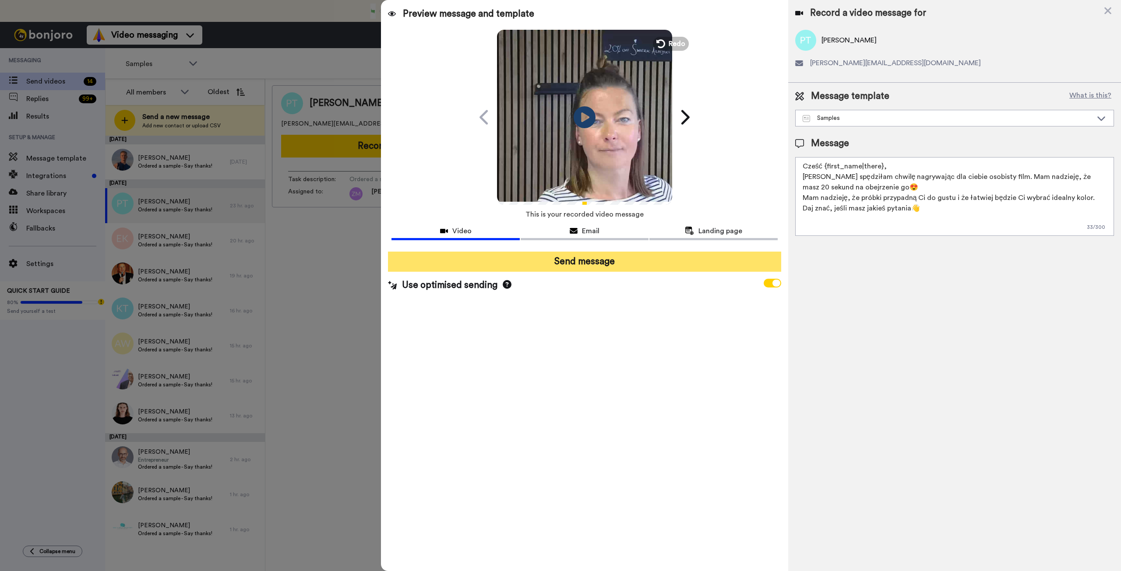
click at [631, 263] on button "Send message" at bounding box center [584, 262] width 393 height 20
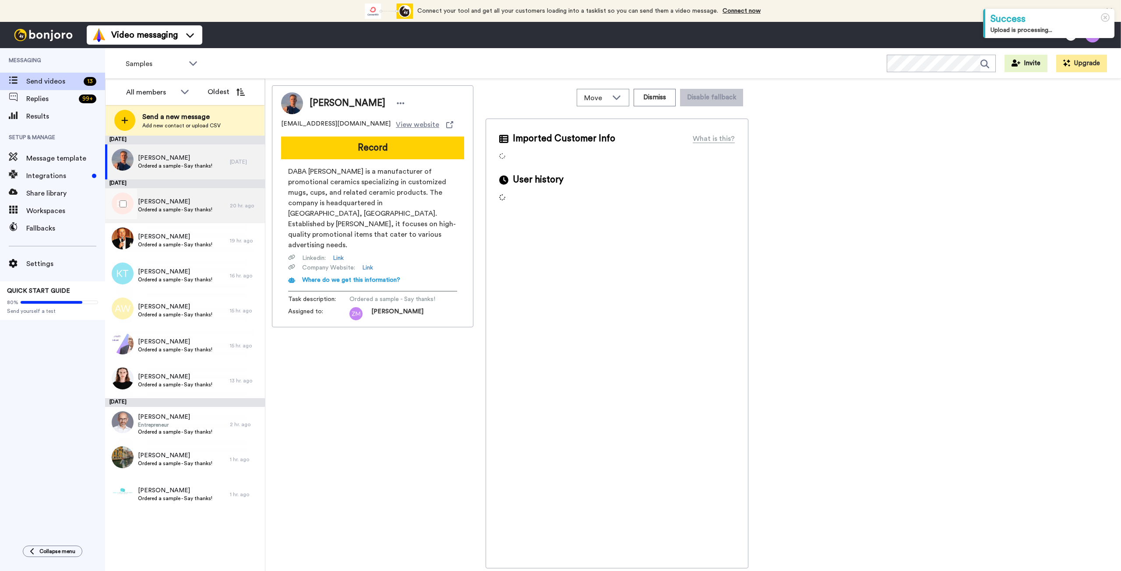
click at [181, 207] on span "Ordered a sample - Say thanks!" at bounding box center [175, 209] width 74 height 7
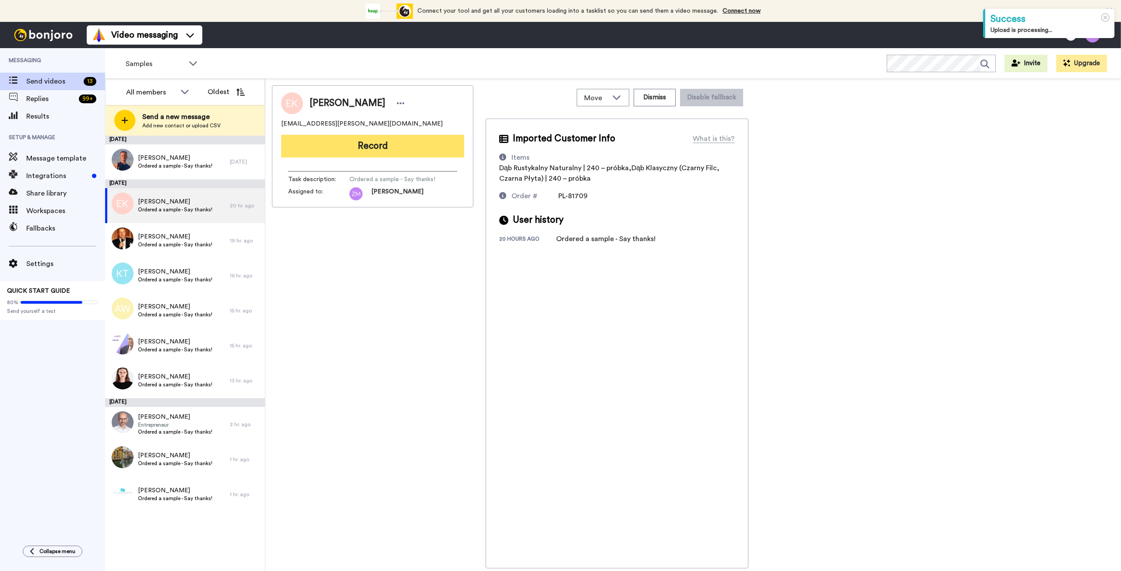
click at [387, 151] on button "Record" at bounding box center [372, 146] width 183 height 23
